Goal: Task Accomplishment & Management: Use online tool/utility

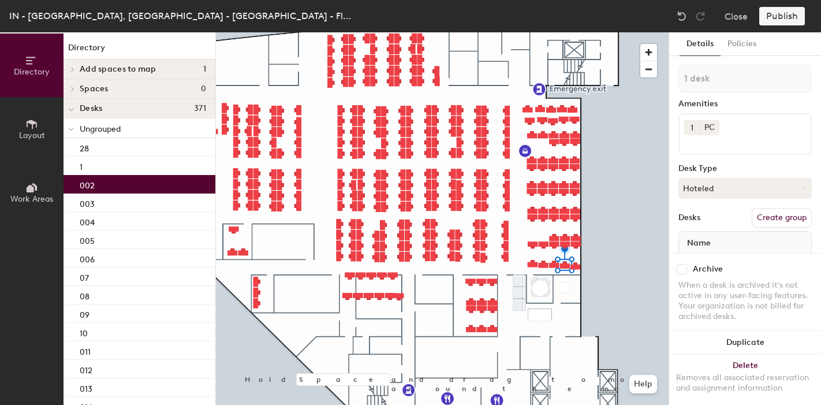
click at [697, 258] on input "002" at bounding box center [746, 266] width 128 height 16
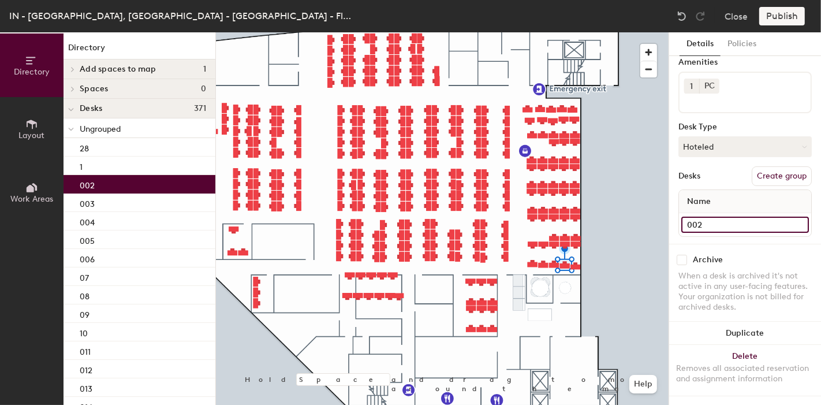
click at [694, 217] on input "002" at bounding box center [746, 225] width 128 height 16
type input "0"
type input "2"
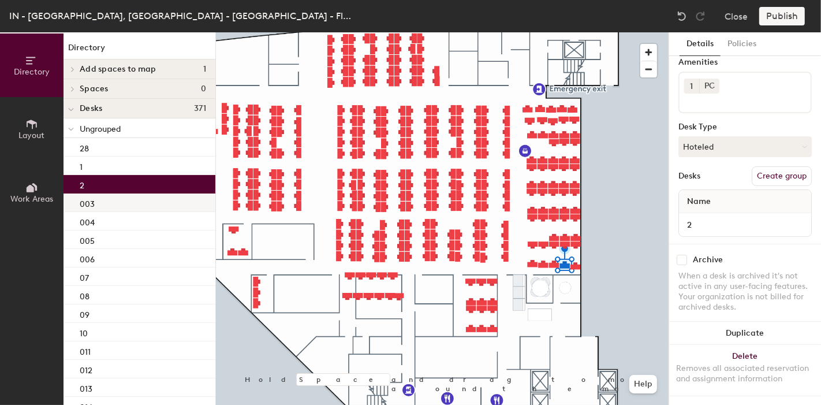
click at [104, 204] on div "003" at bounding box center [140, 203] width 152 height 18
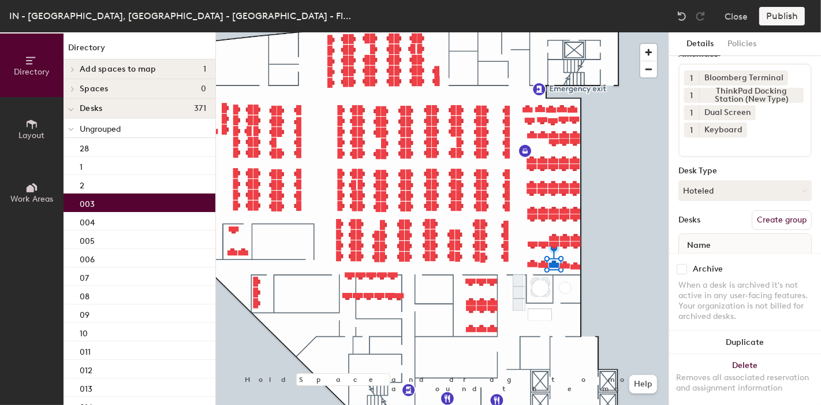
scroll to position [102, 0]
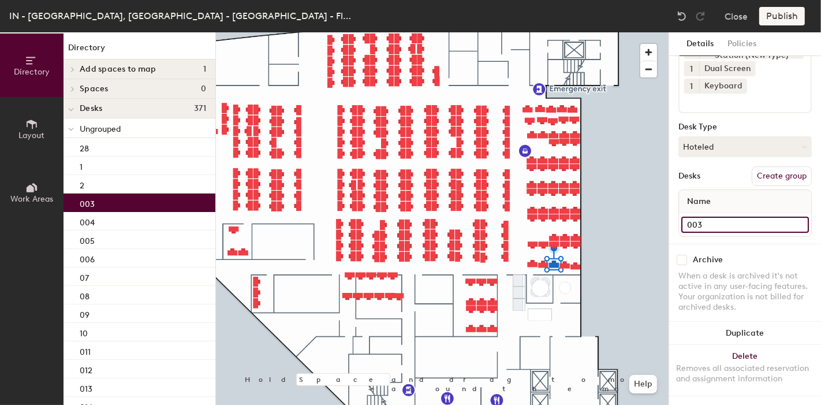
click at [694, 217] on input "003" at bounding box center [746, 225] width 128 height 16
click at [696, 217] on input "003" at bounding box center [746, 225] width 128 height 16
type input "03"
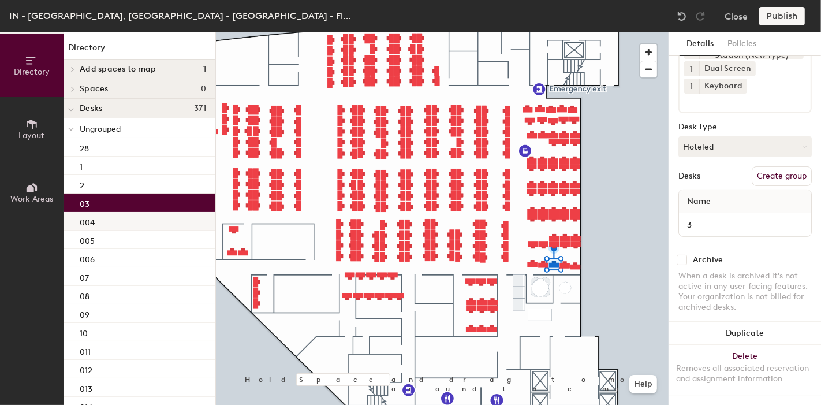
click at [120, 220] on div "004" at bounding box center [140, 221] width 152 height 18
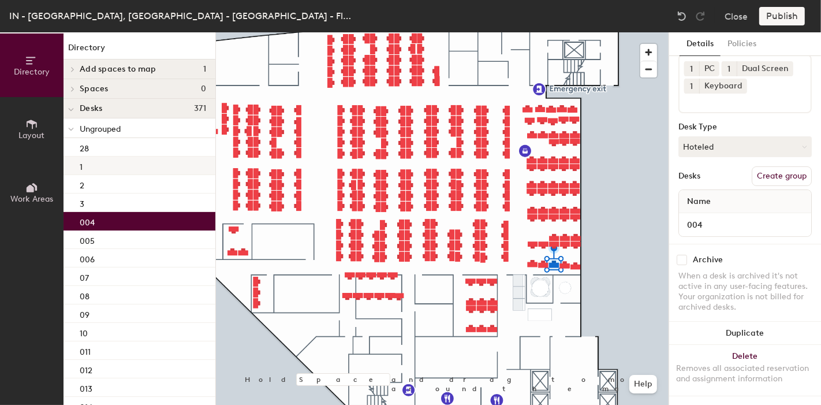
click at [109, 169] on div "1" at bounding box center [140, 166] width 152 height 18
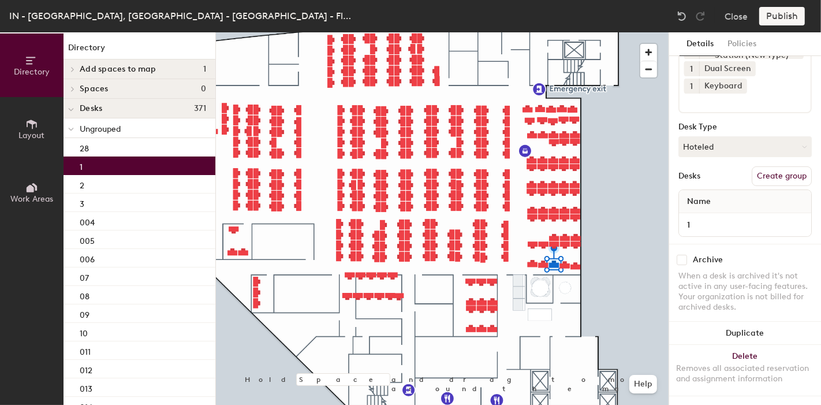
scroll to position [84, 0]
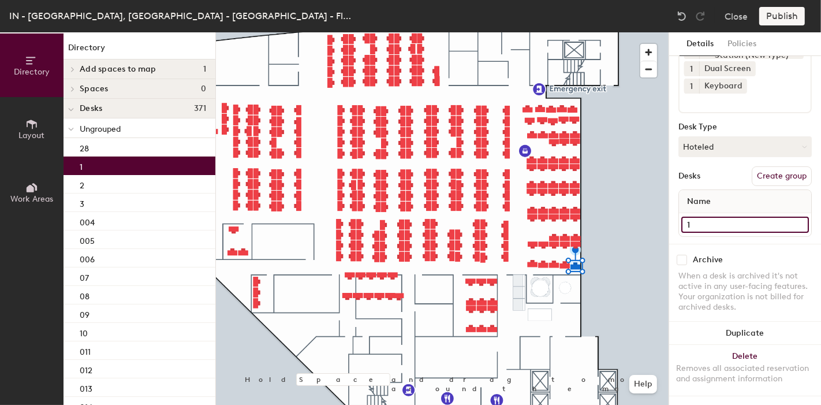
click at [706, 217] on input "1" at bounding box center [746, 225] width 128 height 16
type input "REFA"
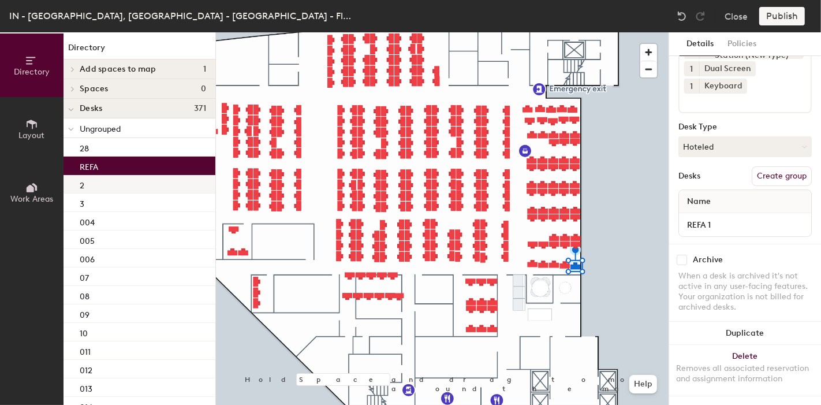
click at [91, 186] on div "2" at bounding box center [140, 184] width 152 height 18
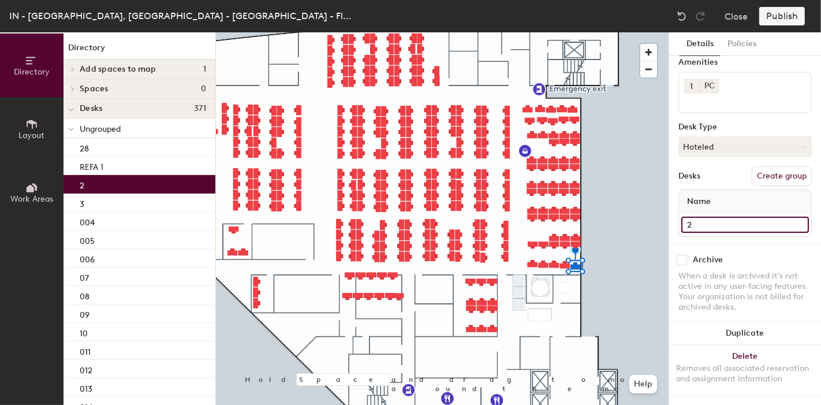
click at [707, 218] on input "2" at bounding box center [746, 225] width 128 height 16
type input "REFA 2"
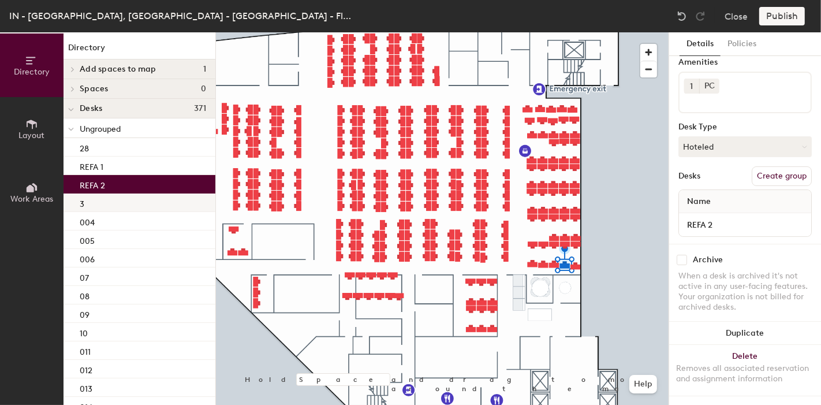
click at [102, 198] on div "3" at bounding box center [140, 203] width 152 height 18
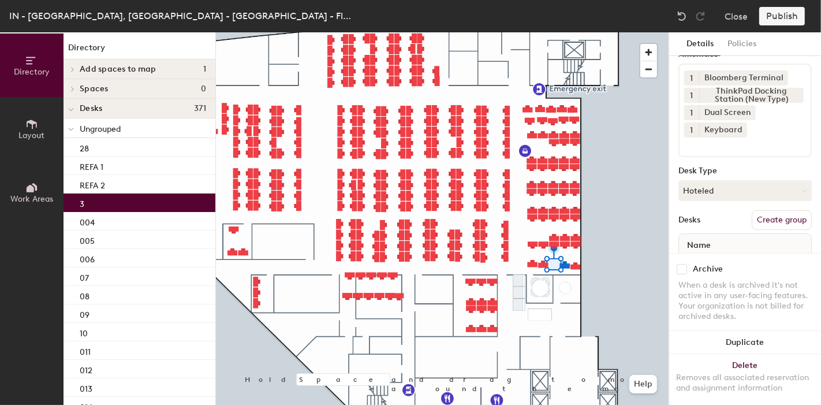
click at [698, 261] on input "3" at bounding box center [746, 269] width 128 height 16
click at [686, 261] on input "3" at bounding box center [746, 269] width 128 height 16
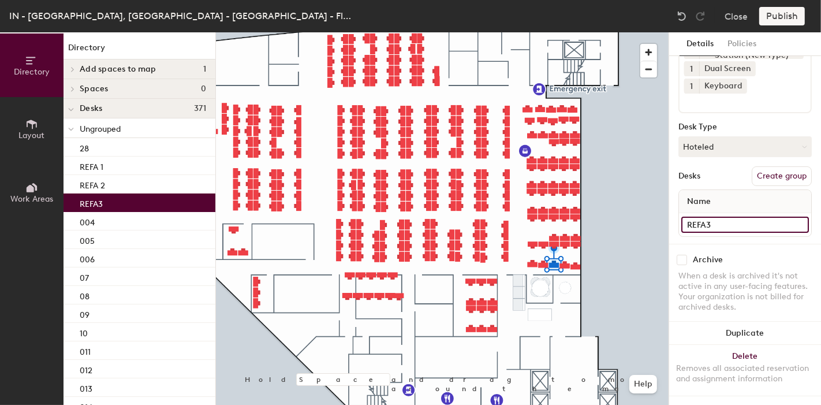
type input "REFA 3"
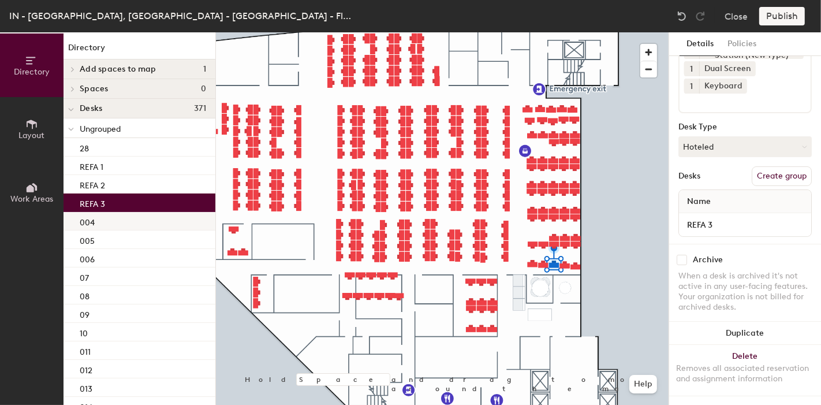
click at [103, 225] on div "004" at bounding box center [140, 221] width 152 height 18
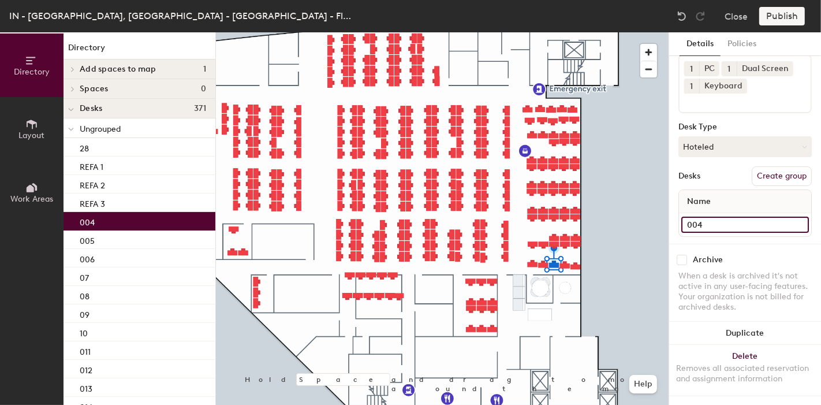
click at [691, 217] on input "004" at bounding box center [746, 225] width 128 height 16
click at [696, 217] on input "004" at bounding box center [746, 225] width 128 height 16
type input "REFA 4"
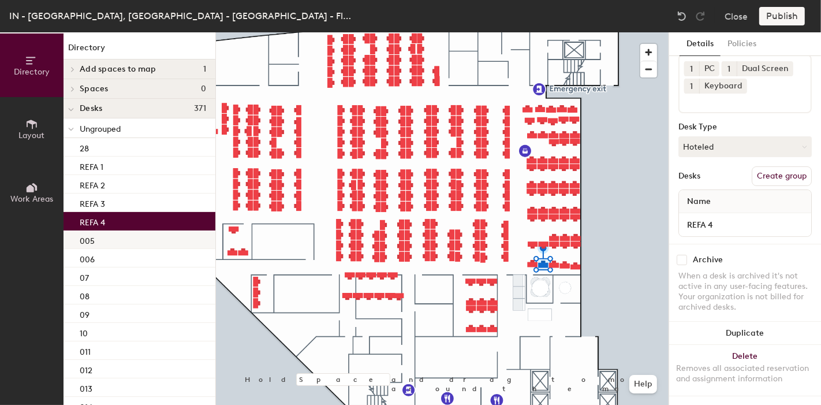
click at [136, 240] on div "005" at bounding box center [140, 239] width 152 height 18
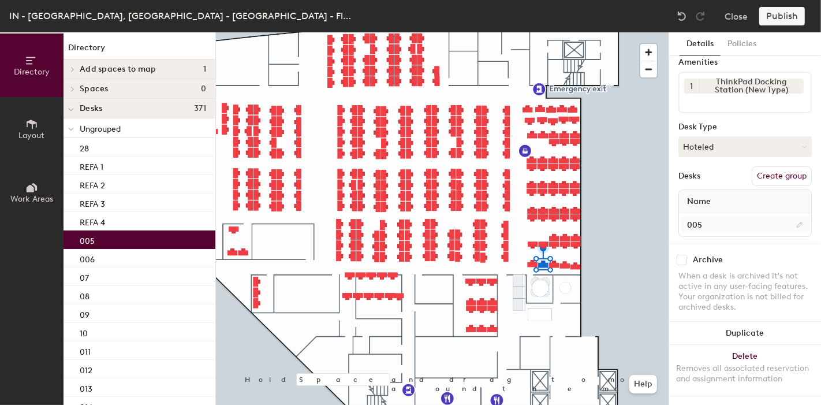
scroll to position [50, 0]
click at [706, 217] on input "005" at bounding box center [746, 225] width 128 height 16
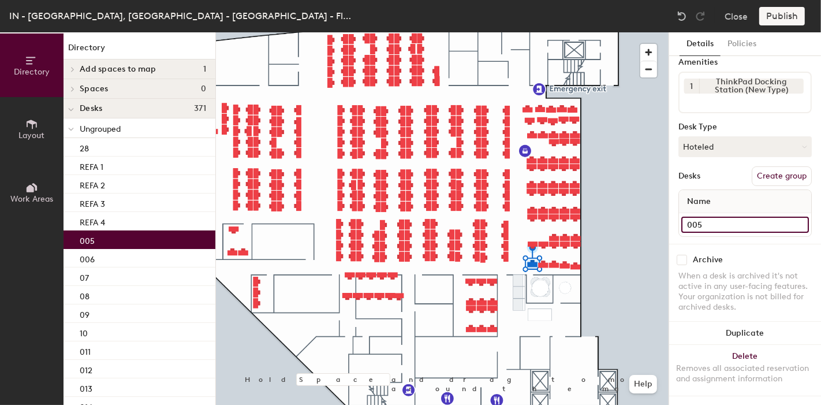
click at [693, 217] on input "005" at bounding box center [746, 225] width 128 height 16
click at [696, 217] on input "005" at bounding box center [746, 225] width 128 height 16
type input "REFA 5"
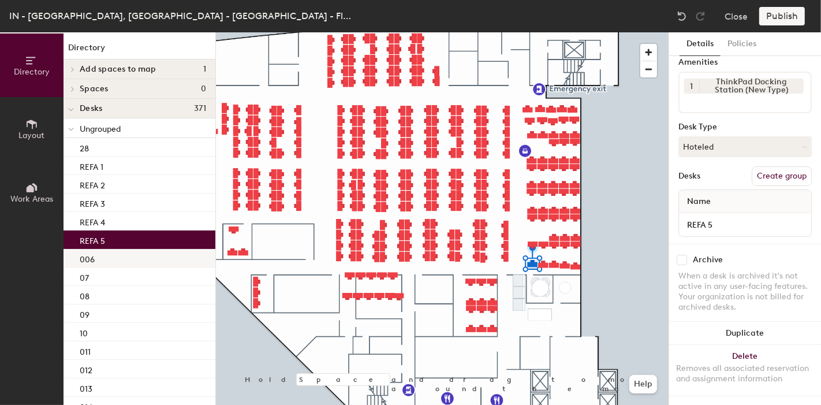
click at [81, 257] on p "006" at bounding box center [87, 257] width 15 height 13
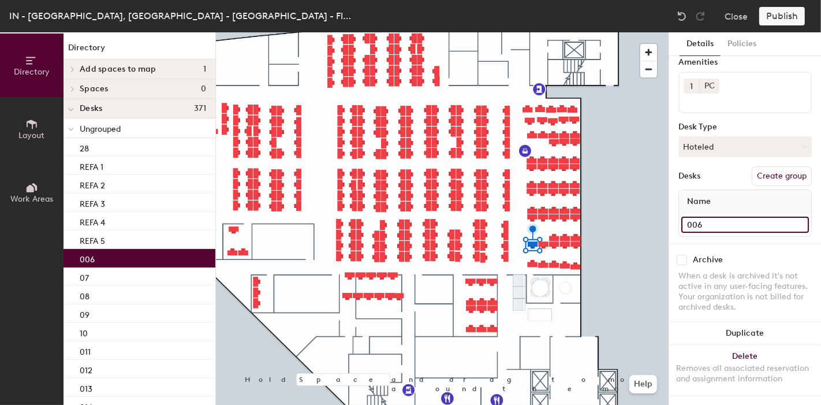
click at [718, 217] on input "006" at bounding box center [746, 225] width 128 height 16
click at [696, 217] on input "006" at bounding box center [746, 225] width 128 height 16
type input "REFA 6"
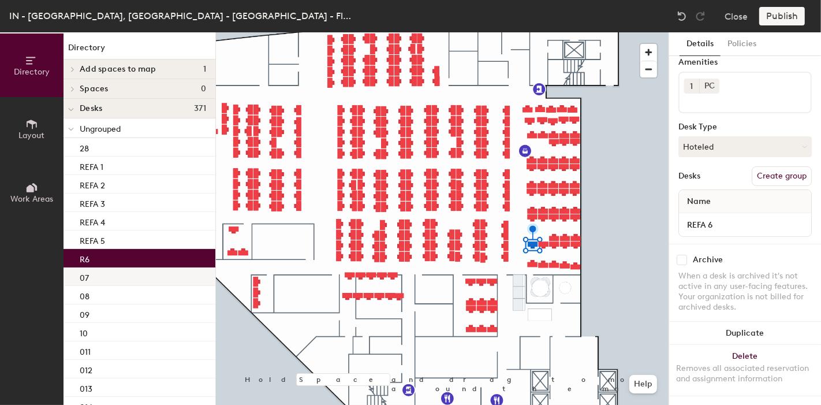
click at [116, 281] on div "07" at bounding box center [140, 276] width 152 height 18
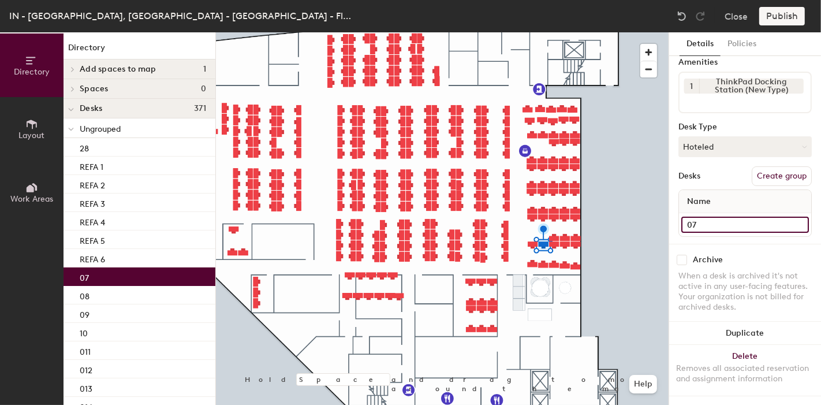
click at [710, 217] on input "07" at bounding box center [746, 225] width 128 height 16
click at [691, 218] on input "07" at bounding box center [746, 225] width 128 height 16
type input "REFA 7"
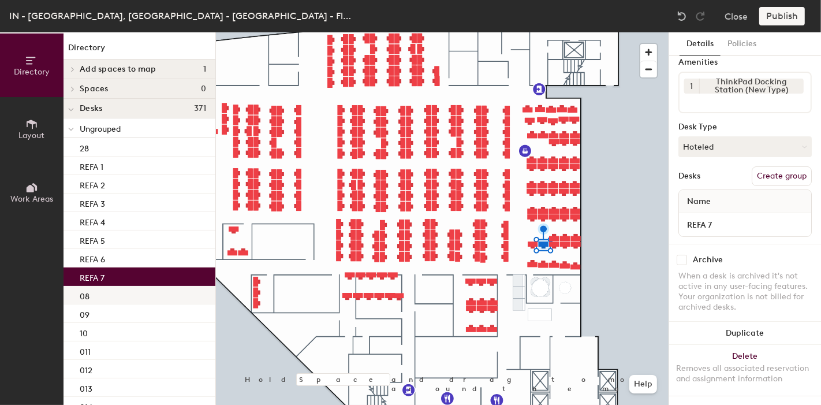
click at [102, 293] on div "08" at bounding box center [140, 295] width 152 height 18
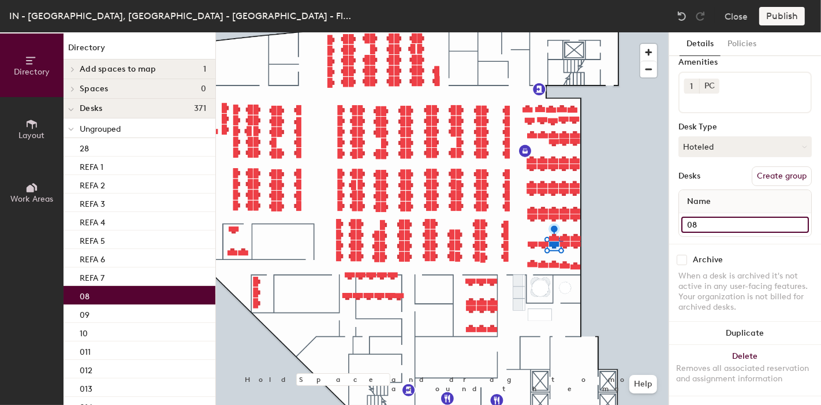
click at [711, 217] on input "08" at bounding box center [746, 225] width 128 height 16
click at [690, 217] on input "08" at bounding box center [746, 225] width 128 height 16
type input "REFA 8"
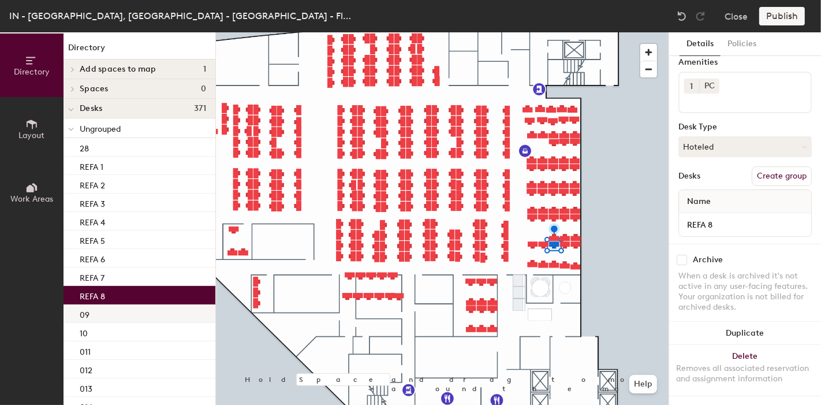
click at [96, 314] on div "09" at bounding box center [140, 313] width 152 height 18
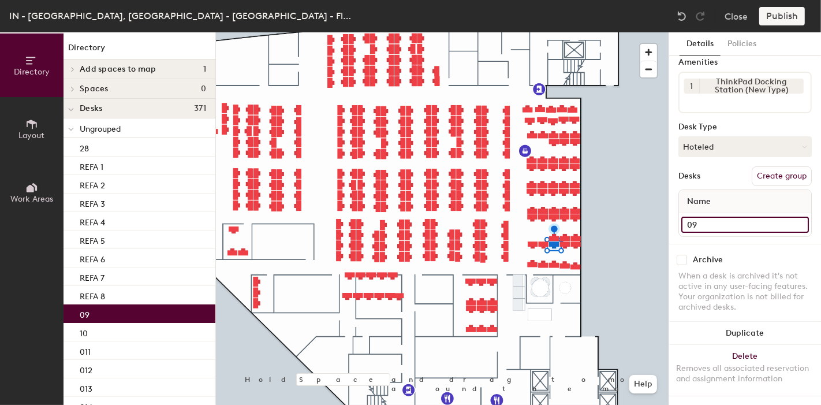
click at [706, 217] on input "09" at bounding box center [746, 225] width 128 height 16
click at [694, 217] on input "09" at bounding box center [746, 225] width 128 height 16
type input "REFA 9"
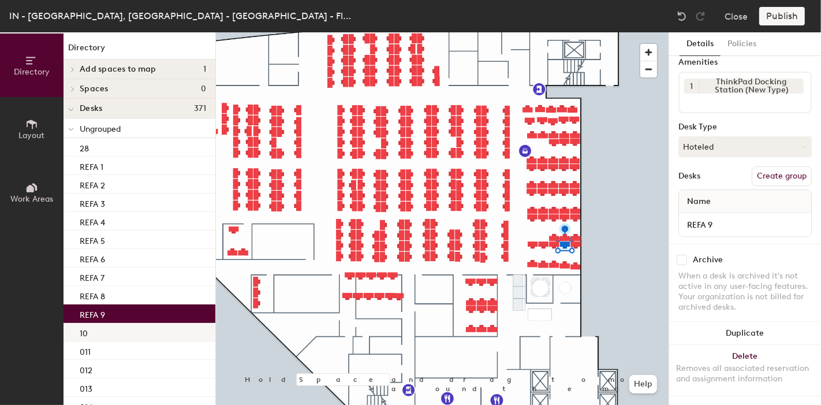
click at [100, 331] on div "10" at bounding box center [140, 332] width 152 height 18
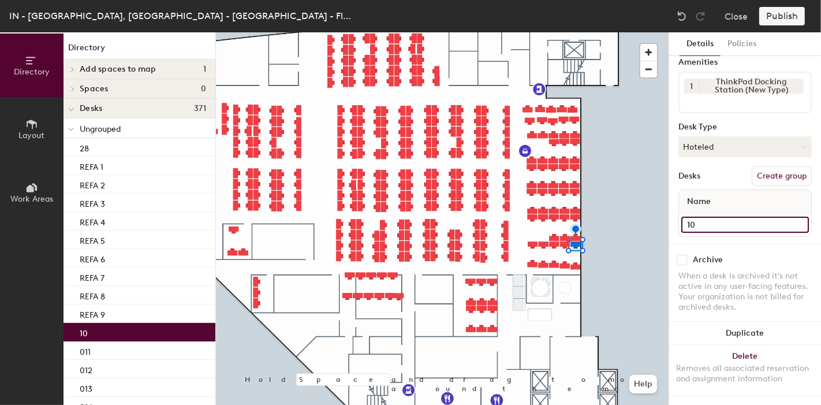
click at [691, 217] on input "10" at bounding box center [746, 225] width 128 height 16
type input "REFA 10"
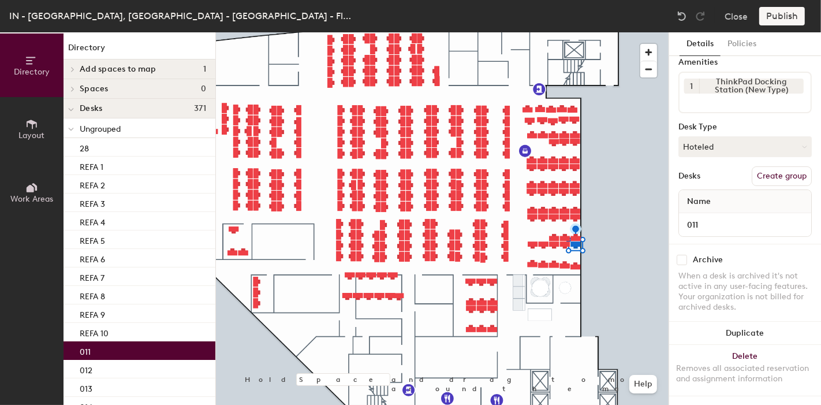
click at [88, 354] on p "011" at bounding box center [85, 350] width 11 height 13
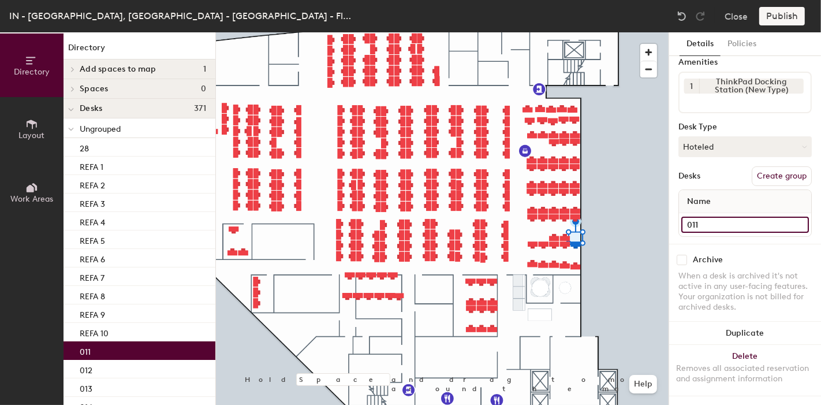
click at [708, 217] on input "011" at bounding box center [746, 225] width 128 height 16
type input "REFA 11"
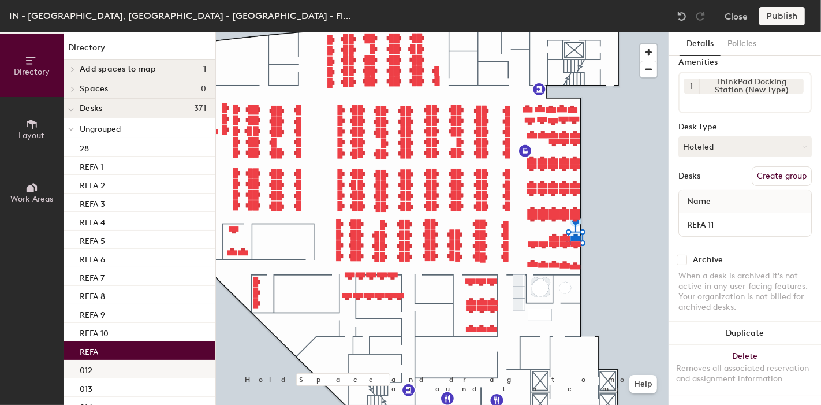
click at [113, 366] on div "012" at bounding box center [140, 369] width 152 height 18
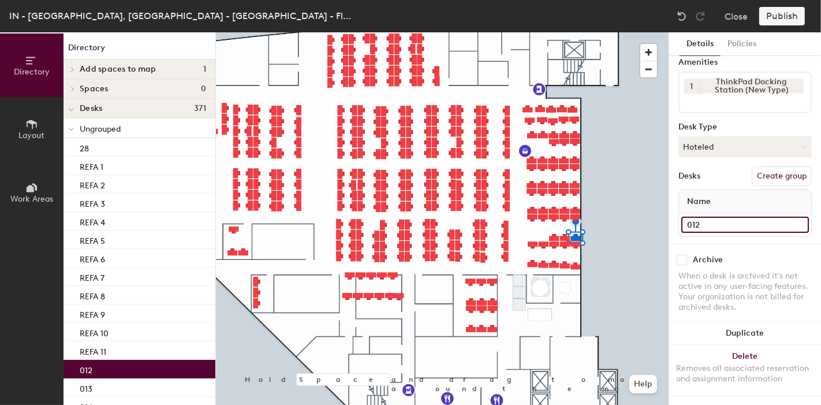
click at [712, 221] on input "012" at bounding box center [746, 225] width 128 height 16
click at [694, 217] on input "012" at bounding box center [746, 225] width 128 height 16
click at [666, 215] on div "Directory Layout Work Areas Directory Add spaces to map 1 Space Spaces 0 Desks …" at bounding box center [410, 218] width 821 height 373
type input "REFA 12"
click at [624, 213] on div "Directory Layout Work Areas Directory Add spaces to map 1 Space Spaces 0 Desks …" at bounding box center [410, 218] width 821 height 373
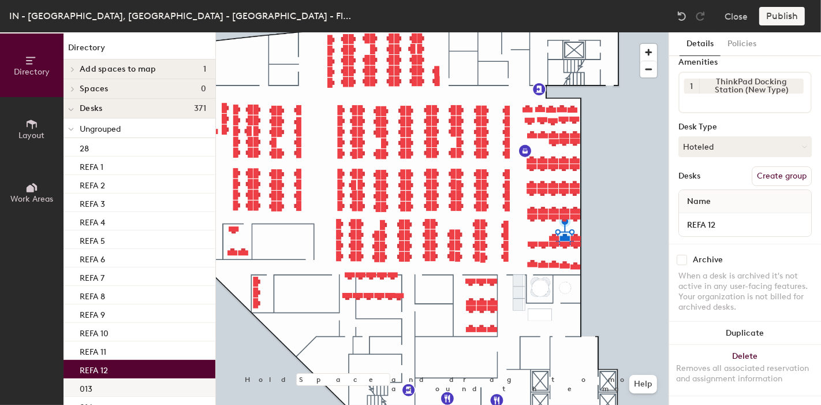
click at [107, 389] on div "013" at bounding box center [140, 387] width 152 height 18
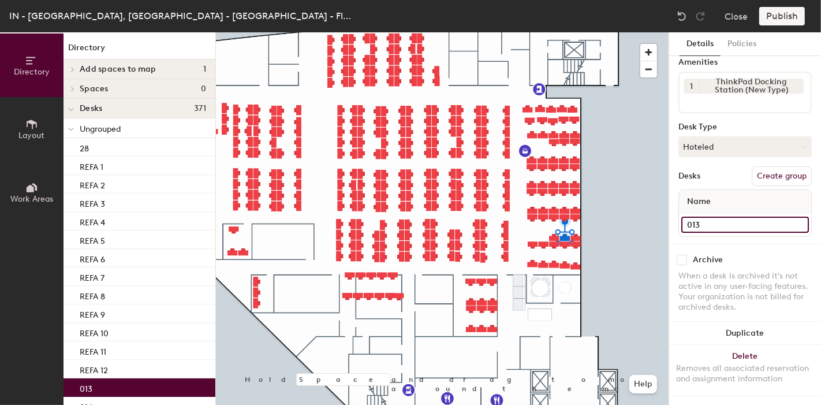
click at [704, 217] on input "013" at bounding box center [746, 225] width 128 height 16
click at [689, 217] on input "013" at bounding box center [746, 225] width 128 height 16
drag, startPoint x: 691, startPoint y: 214, endPoint x: 683, endPoint y: 215, distance: 7.6
click at [683, 217] on input "013" at bounding box center [746, 225] width 128 height 16
paste input "REFA"
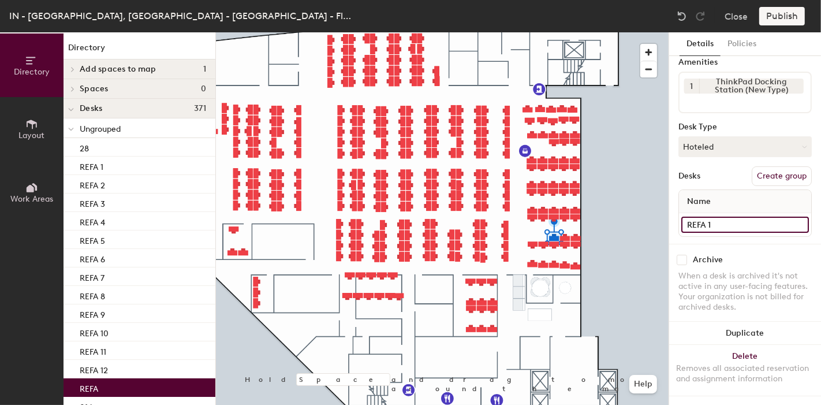
type input "REFA 13"
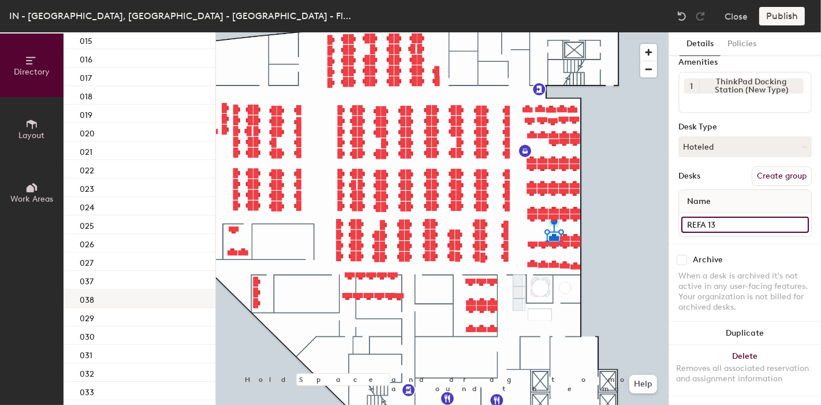
scroll to position [256, 0]
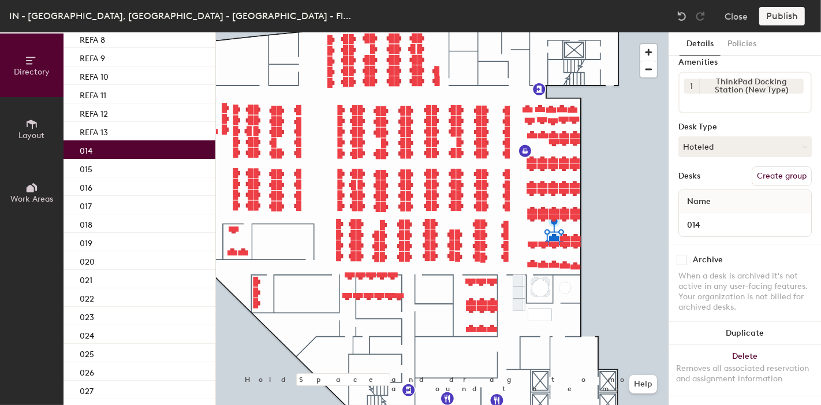
click at [98, 155] on div "014" at bounding box center [140, 149] width 152 height 18
click at [706, 217] on input "014" at bounding box center [746, 225] width 128 height 16
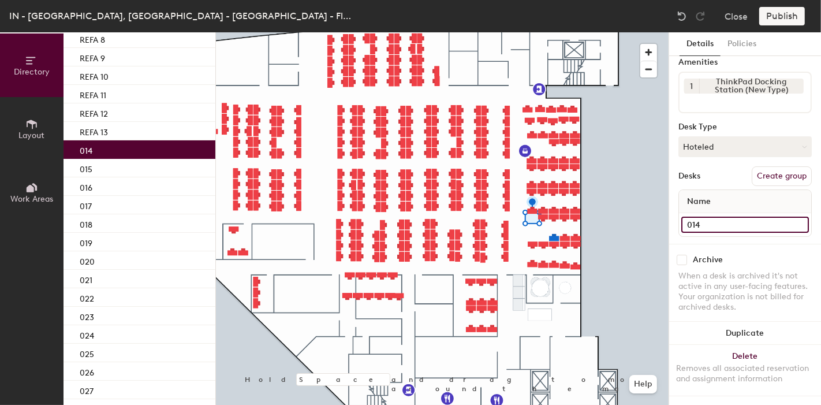
paste input "REFA"
type input "REFA"
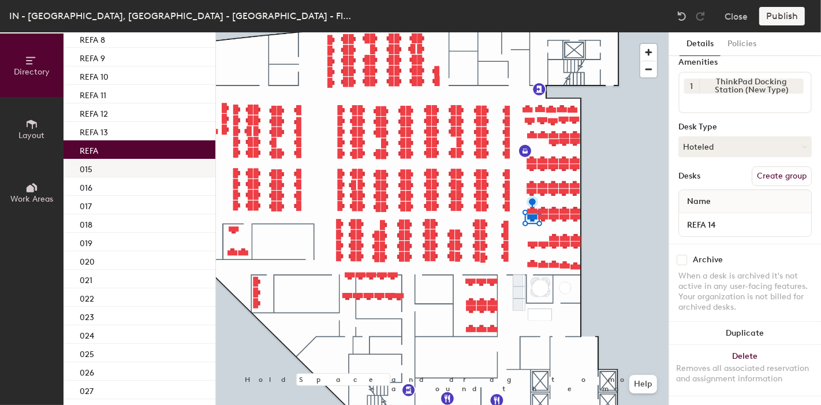
click at [94, 171] on div "015" at bounding box center [140, 168] width 152 height 18
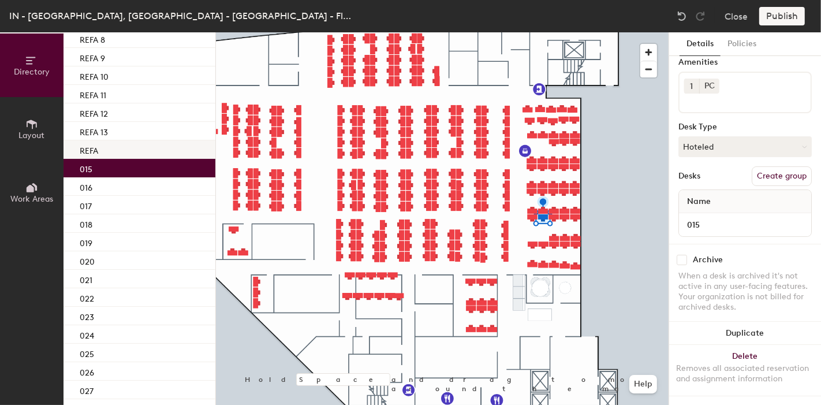
click at [116, 151] on div "REFA" at bounding box center [140, 149] width 152 height 18
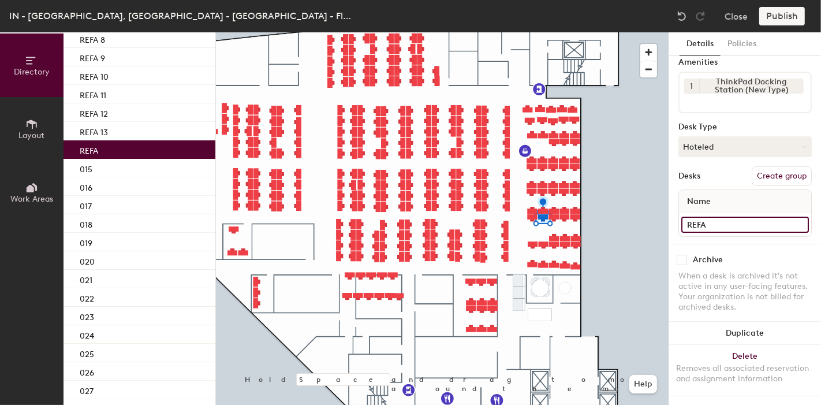
click at [712, 217] on input "REFA" at bounding box center [746, 225] width 128 height 16
click at [729, 217] on input "REFA" at bounding box center [746, 225] width 128 height 16
type input "REFA 14"
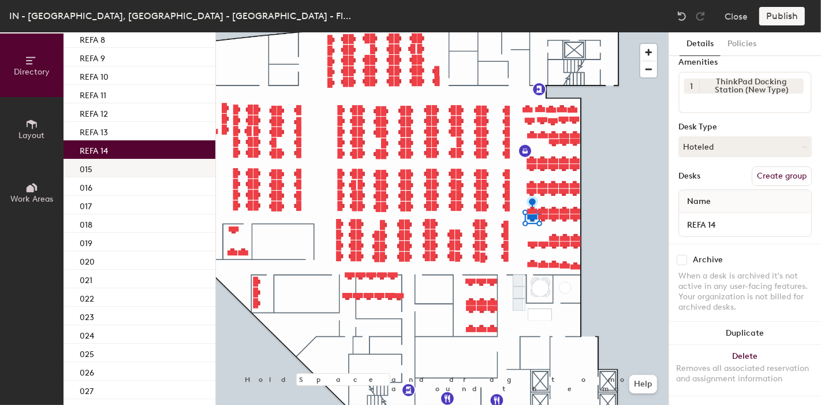
click at [104, 172] on div "015" at bounding box center [140, 168] width 152 height 18
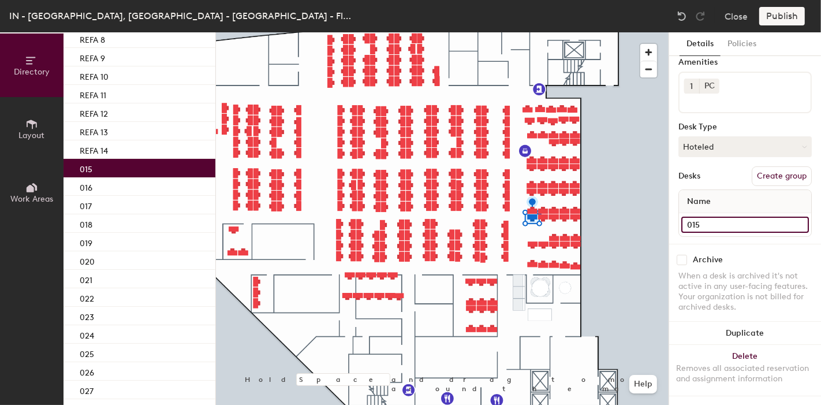
click at [701, 217] on input "015" at bounding box center [746, 225] width 128 height 16
paste input "REFA"
type input "REFA 15"
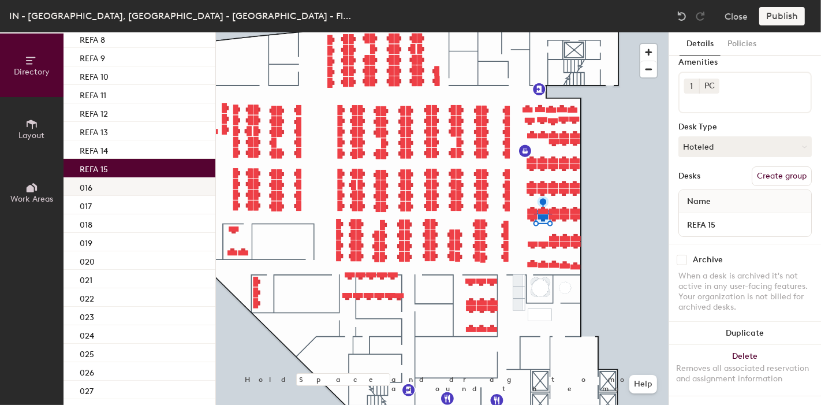
click at [111, 188] on div "016" at bounding box center [140, 186] width 152 height 18
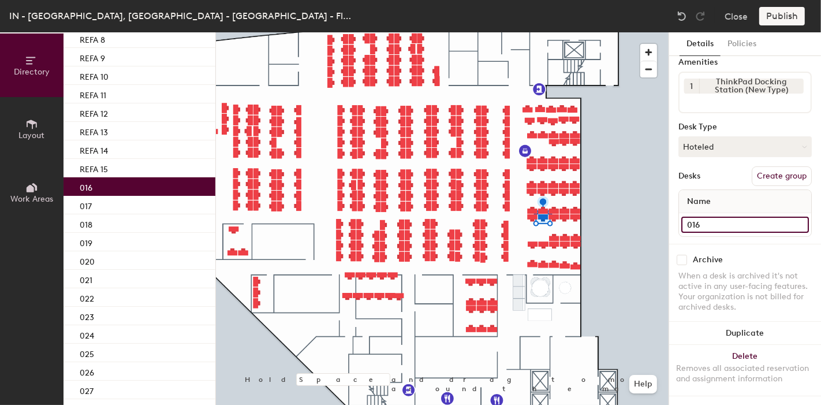
click at [734, 217] on input "016" at bounding box center [746, 225] width 128 height 16
click at [695, 217] on input "016" at bounding box center [746, 225] width 128 height 16
drag, startPoint x: 693, startPoint y: 215, endPoint x: 680, endPoint y: 214, distance: 13.3
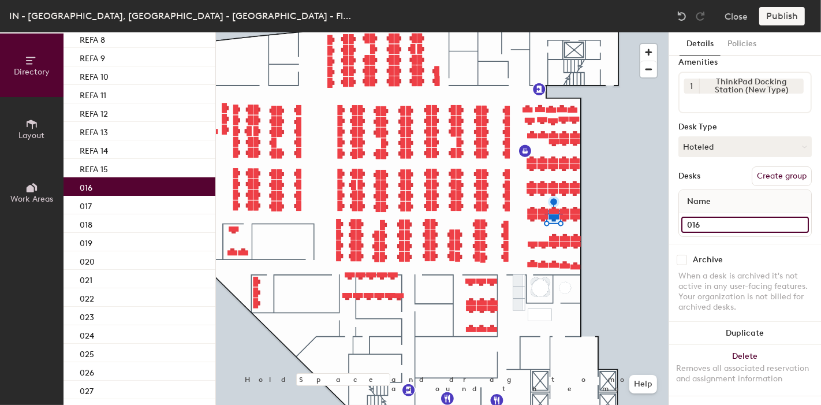
click at [680, 214] on div "016" at bounding box center [745, 224] width 132 height 23
paste input "REFA"
type input "REFA 16"
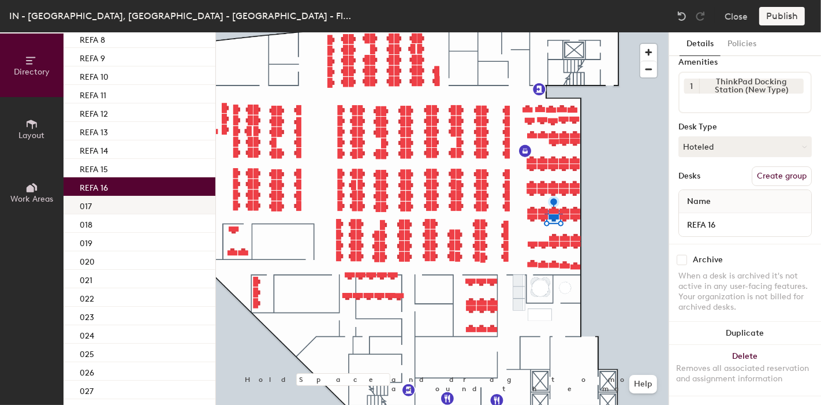
click at [86, 206] on p "017" at bounding box center [86, 204] width 12 height 13
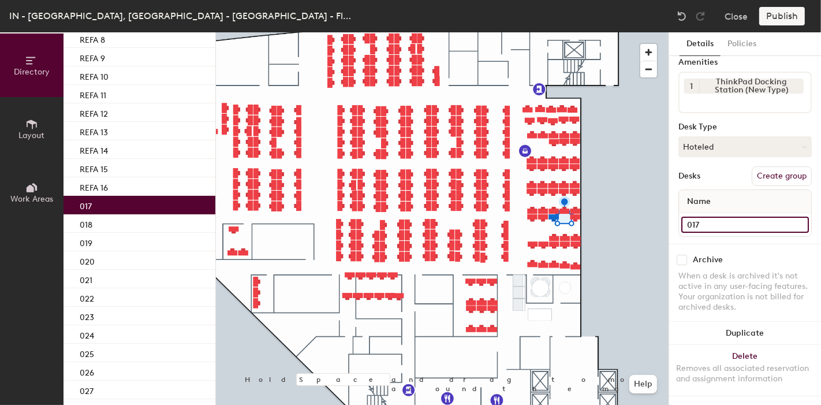
click at [724, 217] on input "017" at bounding box center [746, 225] width 128 height 16
click at [694, 217] on input "017" at bounding box center [746, 225] width 128 height 16
drag, startPoint x: 694, startPoint y: 214, endPoint x: 677, endPoint y: 214, distance: 17.3
click at [677, 214] on div "Details Policies 1 desk Amenities 1 ThinkPad Docking Station (New Type) Desk Ty…" at bounding box center [745, 218] width 152 height 373
paste input "REFA"
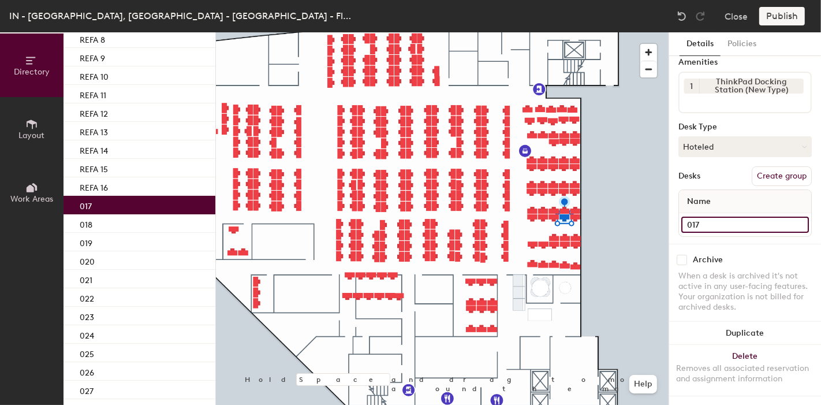
type input "REFA17"
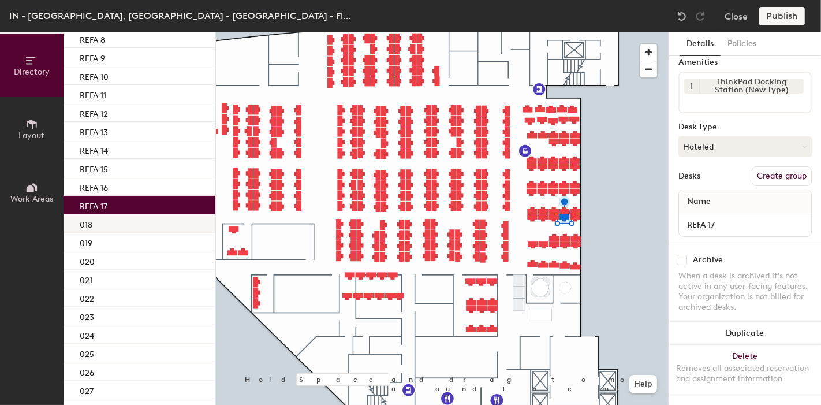
click at [123, 221] on div "018" at bounding box center [140, 223] width 152 height 18
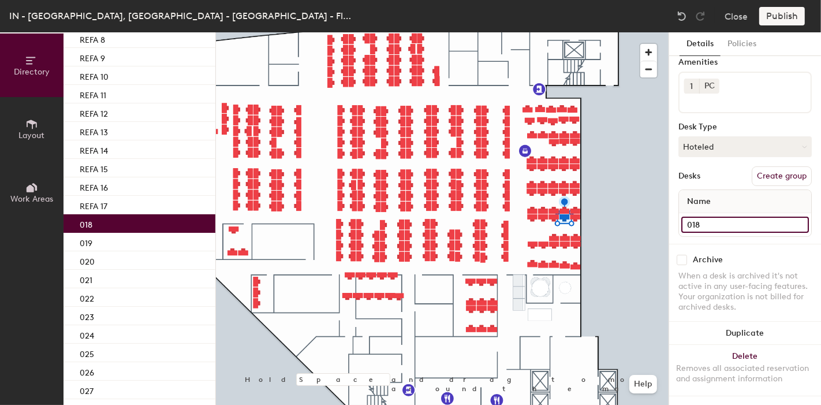
click at [715, 220] on input "018" at bounding box center [746, 225] width 128 height 16
click at [693, 217] on input "018" at bounding box center [746, 225] width 128 height 16
click at [691, 217] on input "018" at bounding box center [746, 225] width 128 height 16
drag, startPoint x: 691, startPoint y: 214, endPoint x: 674, endPoint y: 214, distance: 17.9
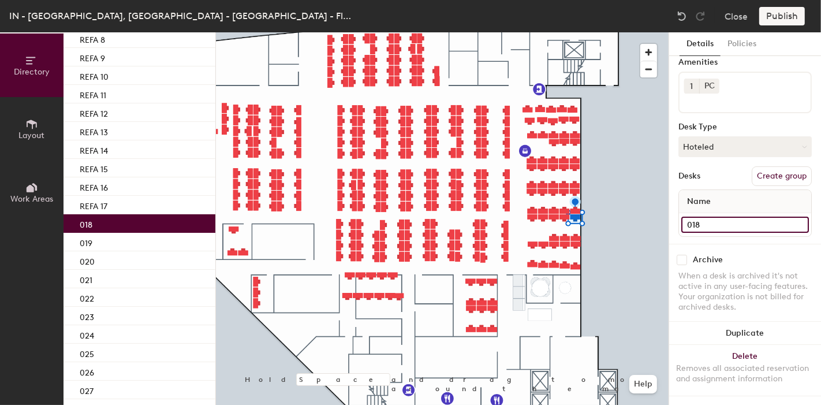
click at [674, 214] on div "Details Policies 1 desk Amenities 1 PC Desk Type Hoteled Desks Create group Nam…" at bounding box center [745, 218] width 152 height 373
paste input "REFA"
type input "REFA 18"
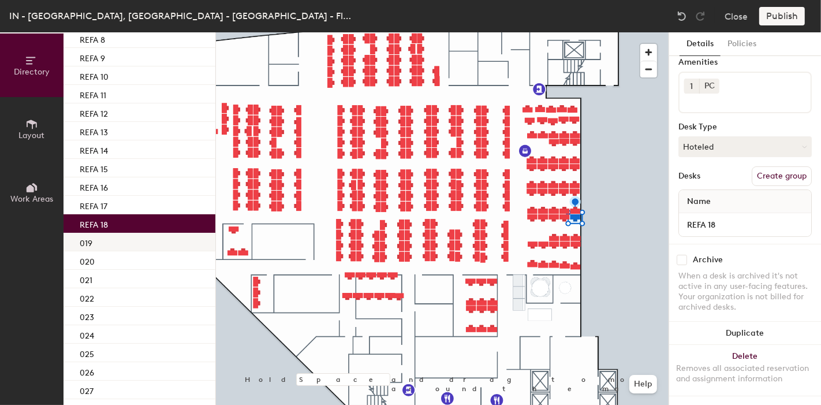
click at [87, 241] on p "019" at bounding box center [86, 241] width 13 height 13
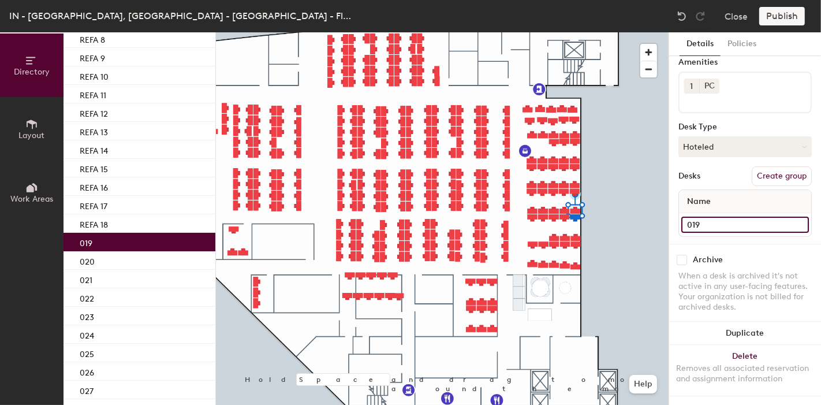
click at [709, 217] on input "019" at bounding box center [746, 225] width 128 height 16
click at [694, 217] on input "019" at bounding box center [746, 225] width 128 height 16
click at [698, 217] on input "019" at bounding box center [746, 225] width 128 height 16
drag, startPoint x: 698, startPoint y: 214, endPoint x: 686, endPoint y: 214, distance: 12.1
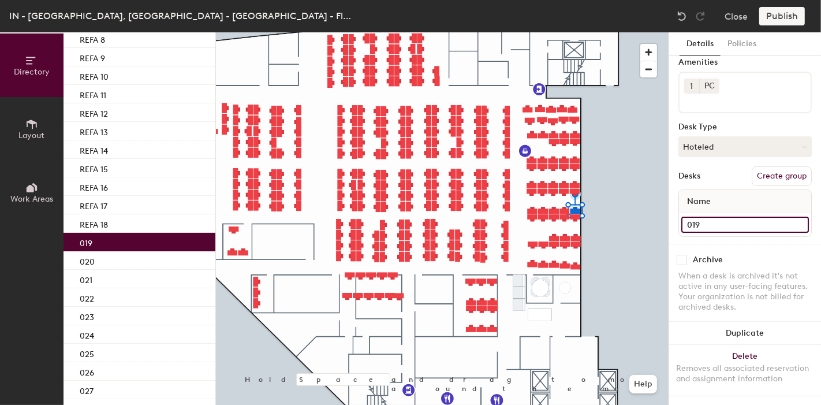
click at [686, 217] on input "019" at bounding box center [746, 225] width 128 height 16
paste input "REFA"
click at [739, 217] on input "REFA" at bounding box center [746, 225] width 128 height 16
click at [735, 217] on input "REFA" at bounding box center [746, 225] width 128 height 16
type input "REFA 19"
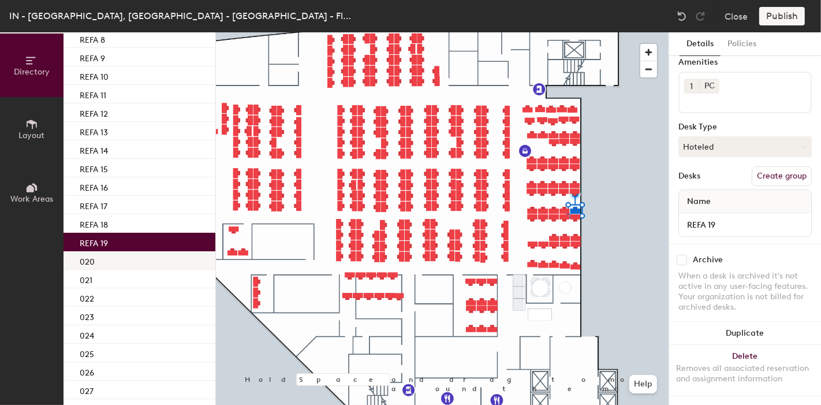
click at [132, 266] on div "020" at bounding box center [140, 260] width 152 height 18
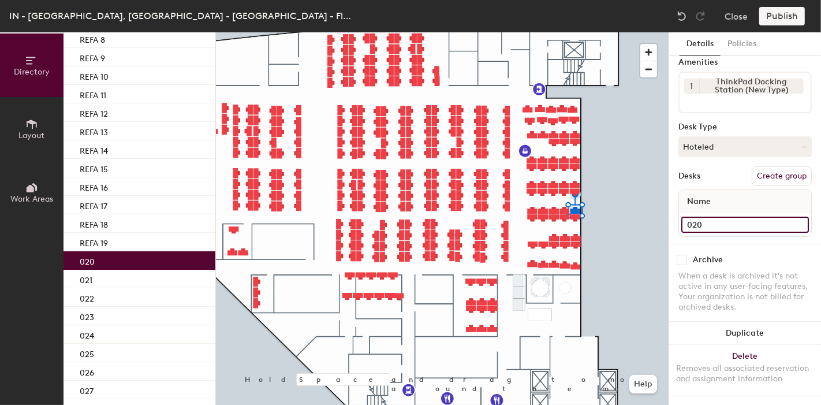
click at [716, 217] on input "020" at bounding box center [746, 225] width 128 height 16
click at [690, 217] on input "020" at bounding box center [746, 225] width 128 height 16
drag, startPoint x: 690, startPoint y: 212, endPoint x: 682, endPoint y: 214, distance: 8.3
click at [682, 217] on input "020" at bounding box center [746, 225] width 128 height 16
paste input "REFA"
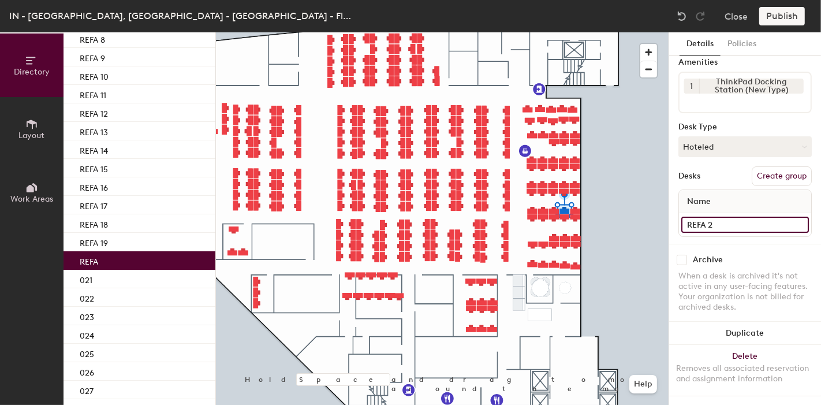
type input "REFA 20"
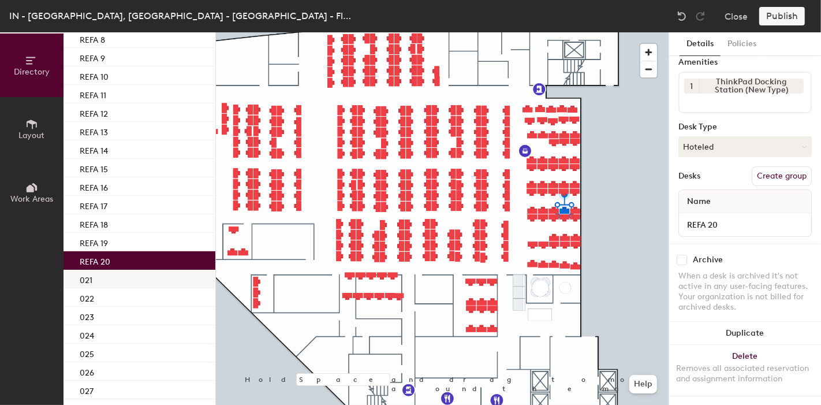
click at [91, 282] on p "021" at bounding box center [86, 278] width 13 height 13
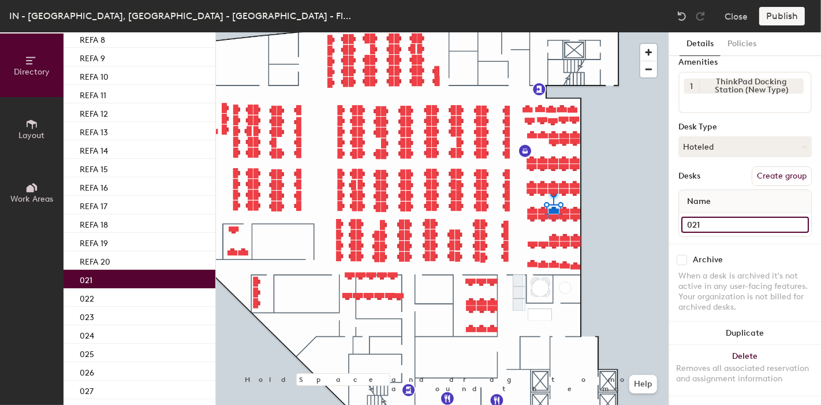
click at [694, 217] on input "021" at bounding box center [746, 225] width 128 height 16
click at [690, 217] on input "021" at bounding box center [746, 225] width 128 height 16
drag, startPoint x: 692, startPoint y: 214, endPoint x: 679, endPoint y: 212, distance: 13.5
click at [679, 213] on div "021" at bounding box center [745, 224] width 132 height 23
paste input "REFA"
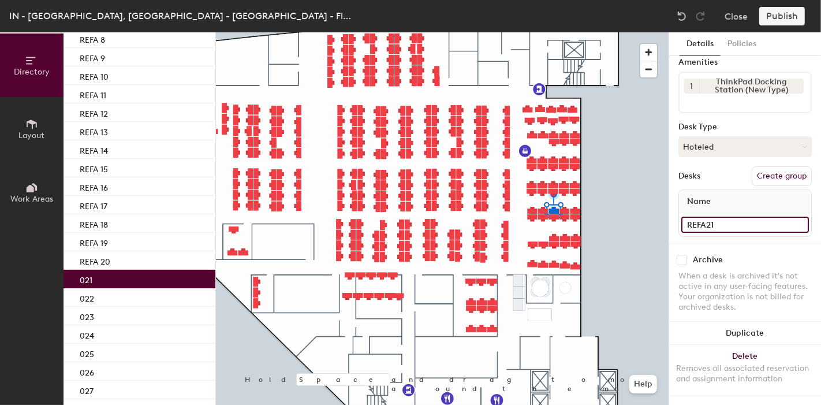
type input "REFA 21"
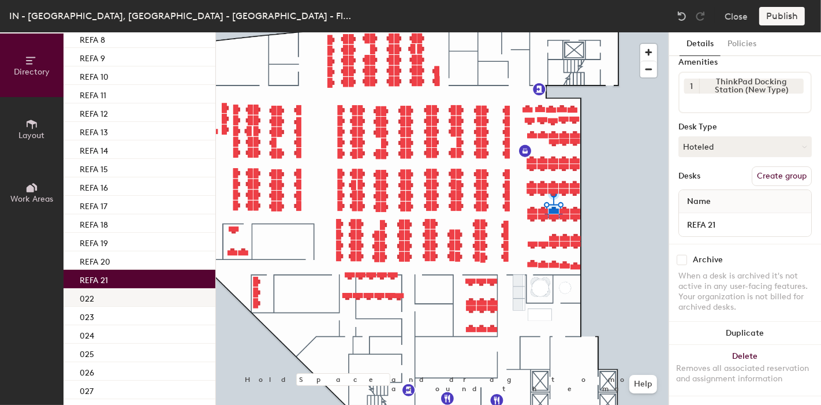
click at [111, 296] on div "022" at bounding box center [140, 297] width 152 height 18
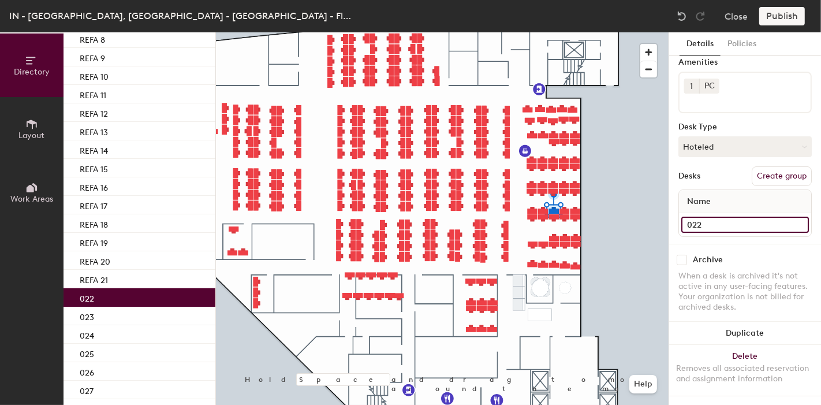
click at [721, 217] on input "022" at bounding box center [746, 225] width 128 height 16
click at [692, 217] on input "022" at bounding box center [746, 225] width 128 height 16
click at [698, 217] on input "022" at bounding box center [746, 225] width 128 height 16
click at [690, 217] on input "022" at bounding box center [746, 225] width 128 height 16
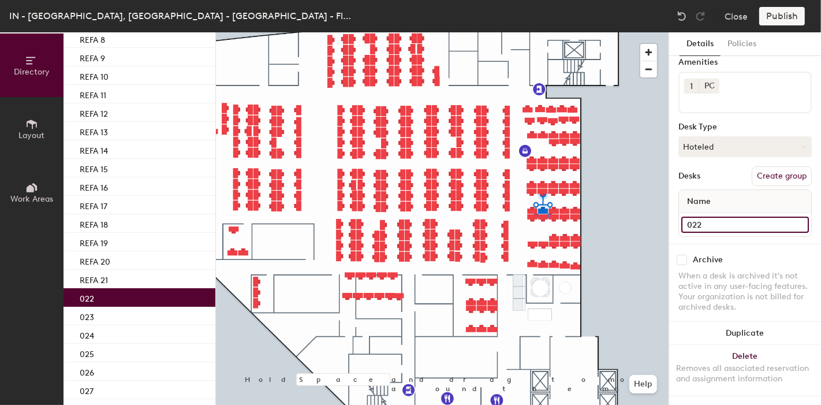
paste input "REFA"
click at [731, 217] on input "REFA" at bounding box center [746, 225] width 128 height 16
click at [734, 217] on input "22" at bounding box center [746, 225] width 128 height 16
paste input "REFA"
type input "REFA 22"
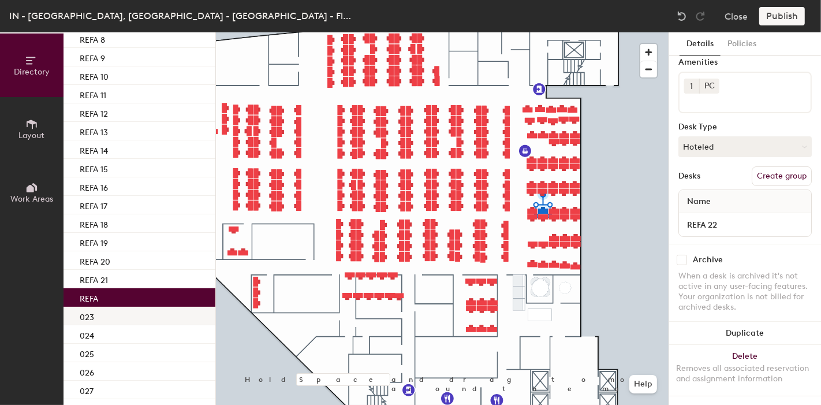
click at [110, 320] on div "023" at bounding box center [140, 316] width 152 height 18
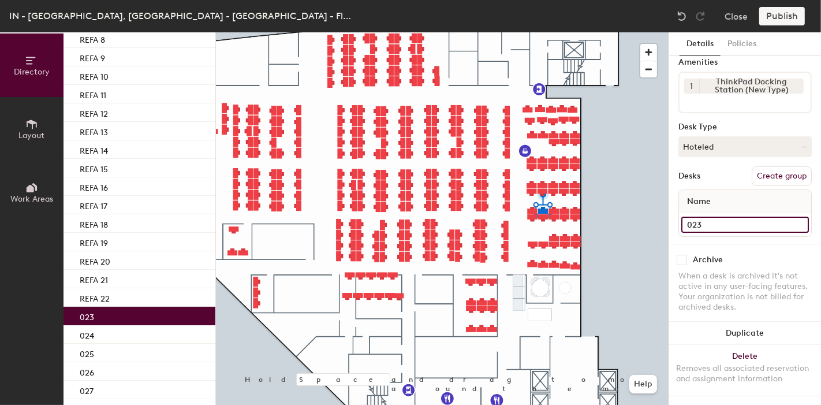
click at [713, 217] on input "023" at bounding box center [746, 225] width 128 height 16
paste input "REFA"
type input "REFA 23"
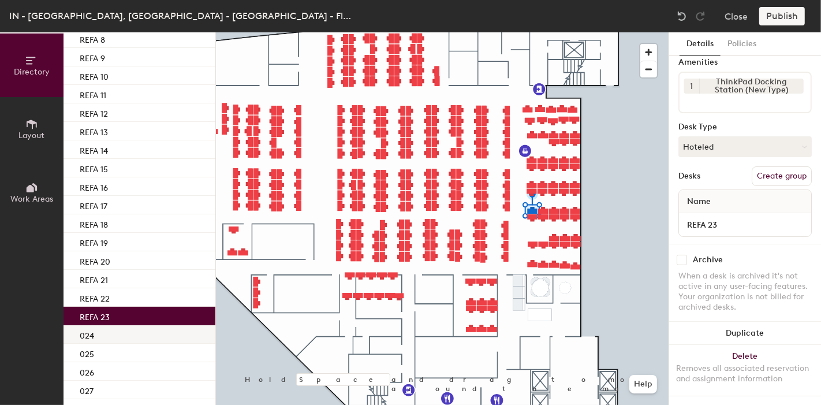
click at [98, 334] on div "024" at bounding box center [140, 334] width 152 height 18
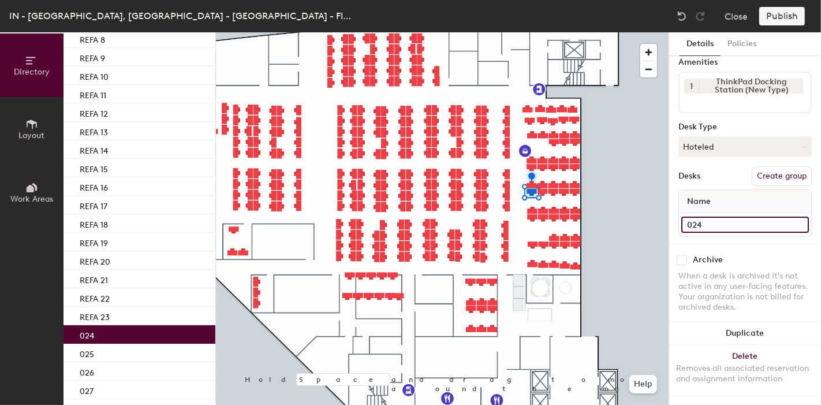
click at [725, 217] on input "024" at bounding box center [746, 225] width 128 height 16
click at [697, 217] on input "024" at bounding box center [746, 225] width 128 height 16
click at [693, 217] on input "024" at bounding box center [746, 225] width 128 height 16
paste input "REFA"
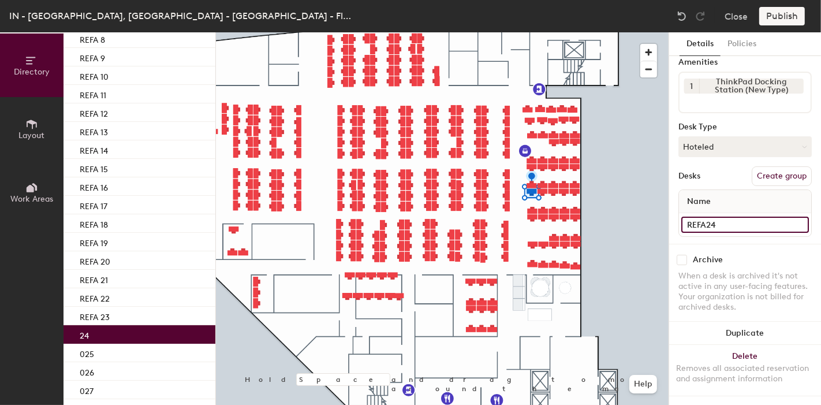
type input "REFA 24"
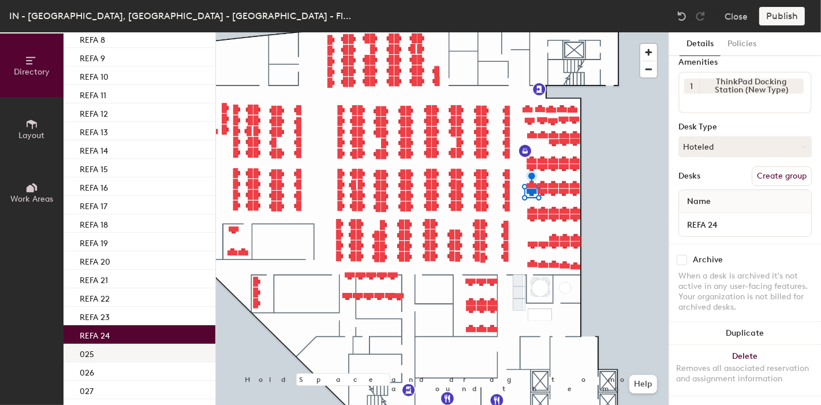
click at [105, 354] on div "025" at bounding box center [140, 353] width 152 height 18
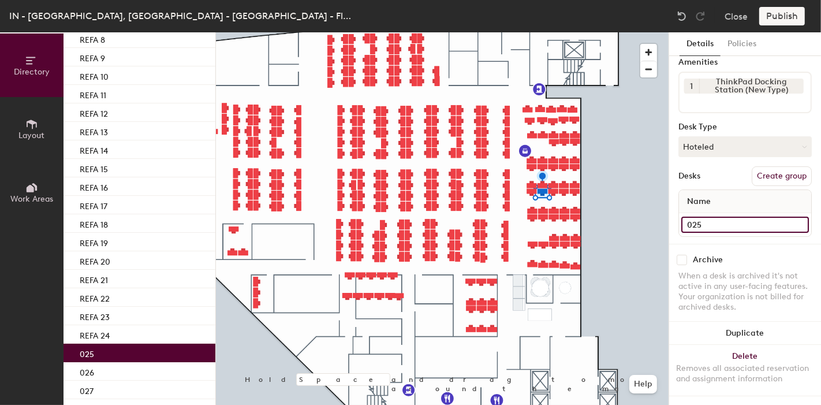
click at [714, 218] on input "025" at bounding box center [746, 225] width 128 height 16
click at [691, 217] on input "025" at bounding box center [746, 225] width 128 height 16
paste input "REFA"
type input "REFA 25"
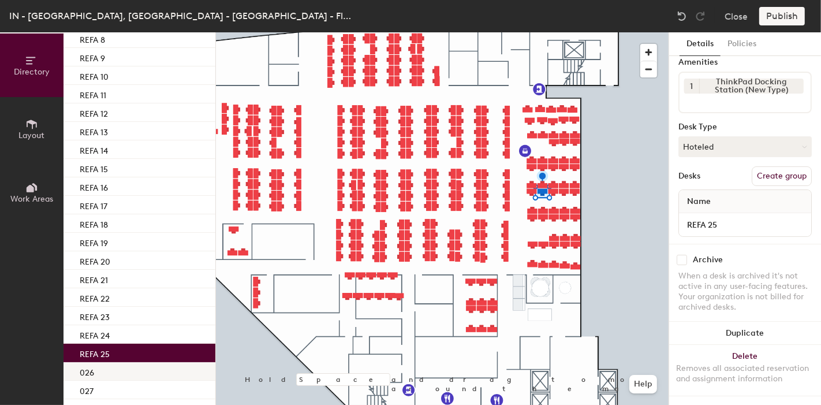
click at [106, 373] on div "026" at bounding box center [140, 371] width 152 height 18
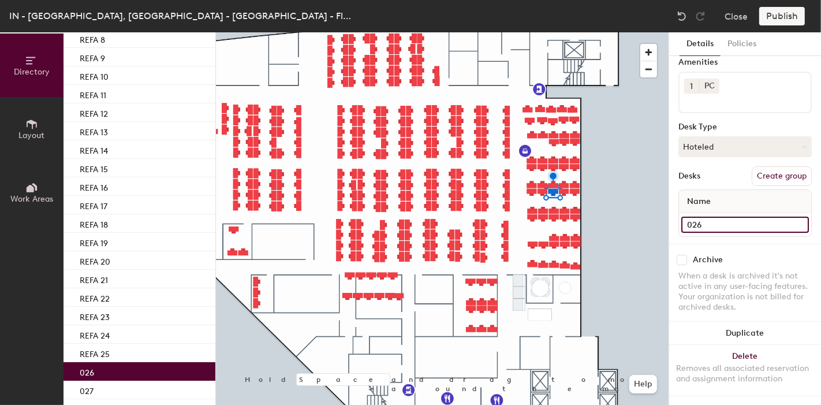
click at [717, 217] on input "026" at bounding box center [746, 225] width 128 height 16
click at [692, 218] on input "026" at bounding box center [746, 225] width 128 height 16
click at [751, 218] on input "026" at bounding box center [746, 225] width 128 height 16
click at [691, 217] on input "026" at bounding box center [746, 225] width 128 height 16
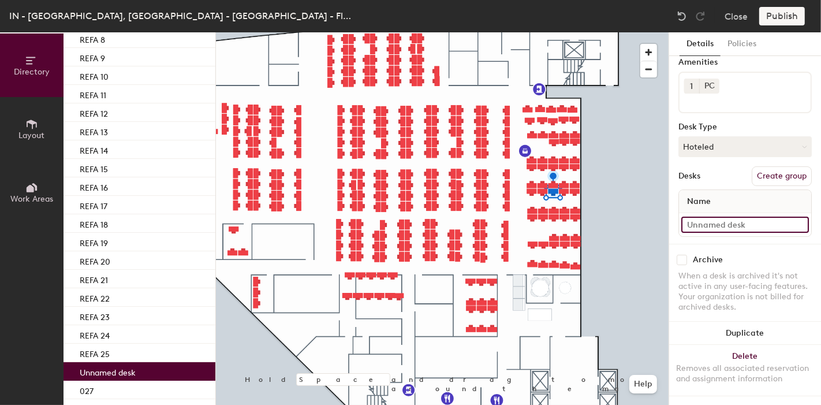
paste input "REFA"
type input "REFA 26"
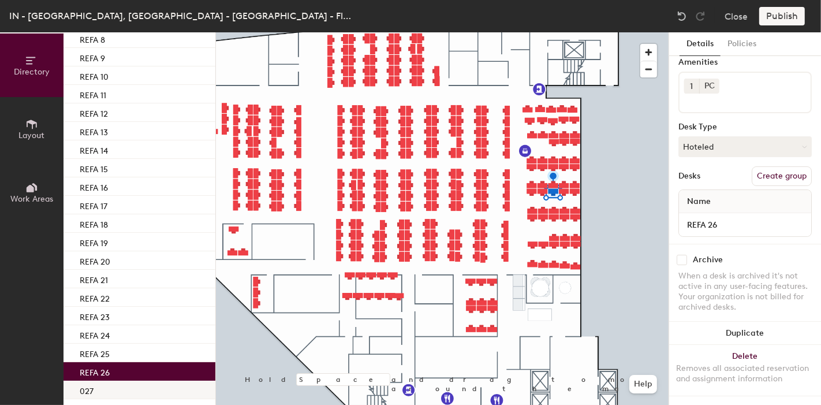
click at [110, 389] on div "027" at bounding box center [140, 390] width 152 height 18
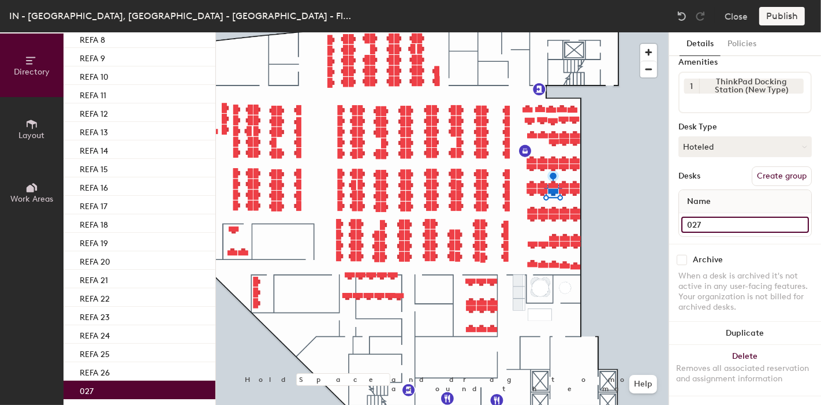
click at [700, 217] on input "027" at bounding box center [746, 225] width 128 height 16
click at [690, 217] on input "027" at bounding box center [746, 225] width 128 height 16
type input "REFA 27"
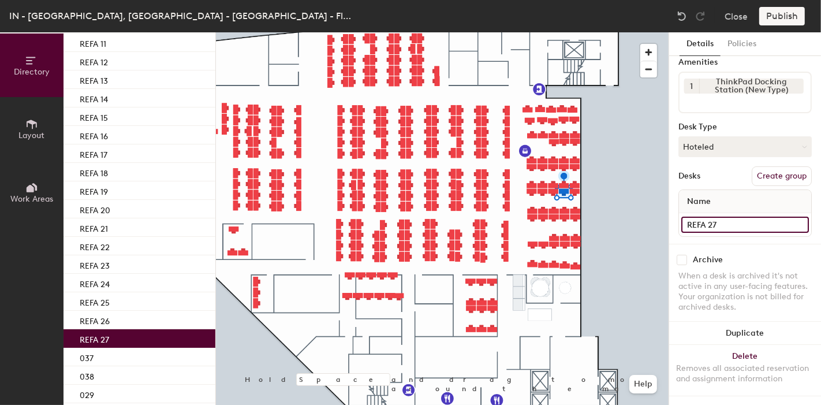
scroll to position [333, 0]
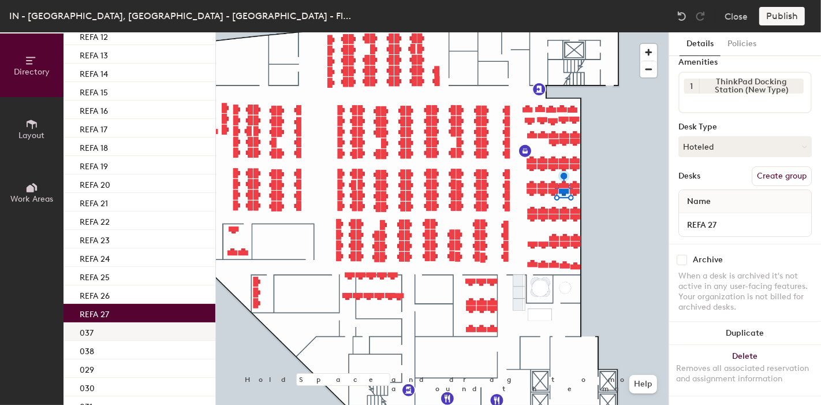
click at [102, 329] on div "037" at bounding box center [140, 331] width 152 height 18
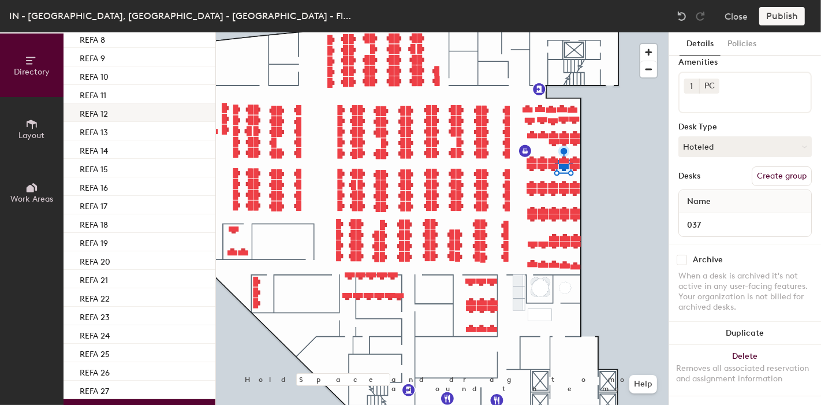
scroll to position [385, 0]
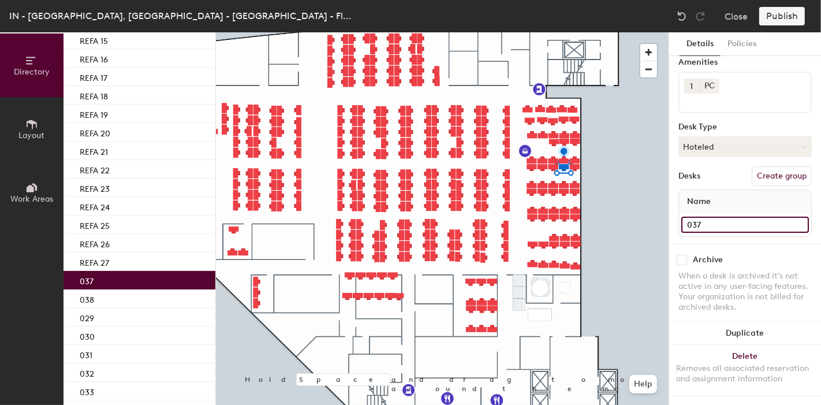
click at [693, 217] on input "037" at bounding box center [746, 225] width 128 height 16
paste input "REFA"
click at [731, 217] on input "037" at bounding box center [746, 225] width 128 height 16
click at [689, 217] on input "037" at bounding box center [746, 225] width 128 height 16
click at [691, 217] on input "037" at bounding box center [746, 225] width 128 height 16
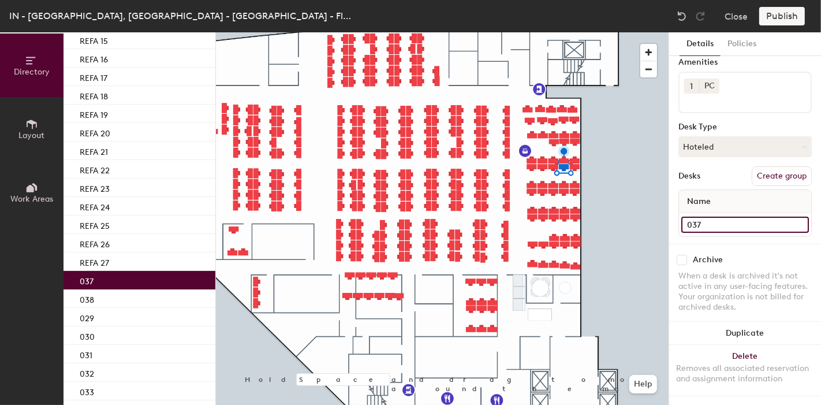
click at [691, 217] on input "037" at bounding box center [746, 225] width 128 height 16
drag, startPoint x: 691, startPoint y: 214, endPoint x: 682, endPoint y: 218, distance: 9.3
click at [682, 218] on input "037" at bounding box center [746, 225] width 128 height 16
paste input "REFA"
type input "REFA 37"
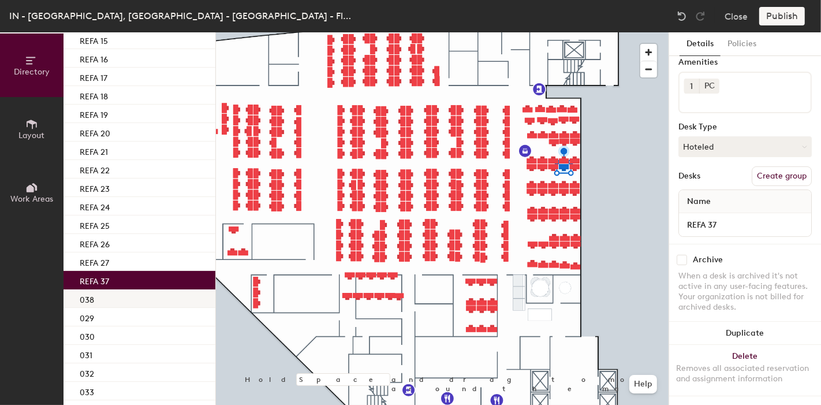
click at [93, 299] on p "038" at bounding box center [87, 298] width 14 height 13
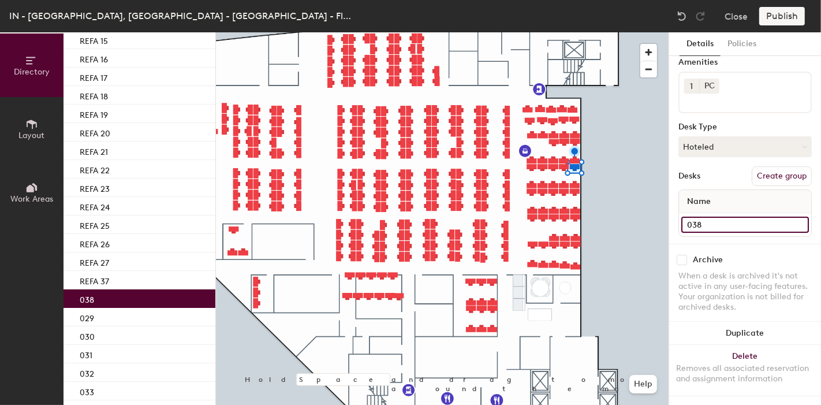
click at [690, 217] on input "038" at bounding box center [746, 225] width 128 height 16
click at [691, 217] on input "038" at bounding box center [746, 225] width 128 height 16
paste input "REFA"
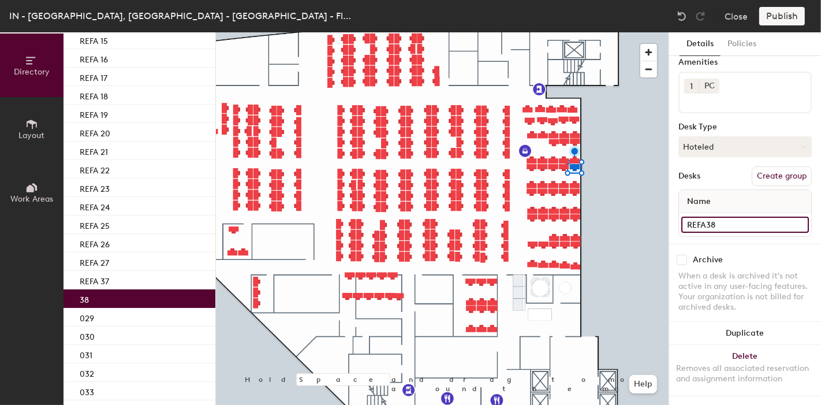
type input "REFA 38"
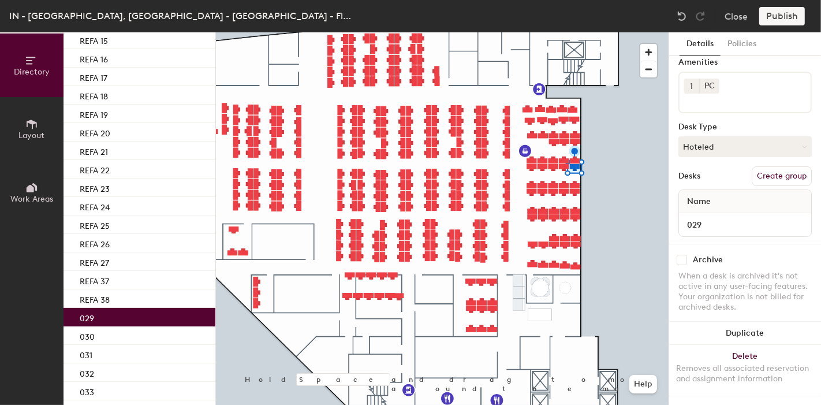
click at [107, 321] on div "029" at bounding box center [140, 317] width 152 height 18
click at [694, 218] on input "029" at bounding box center [746, 225] width 128 height 16
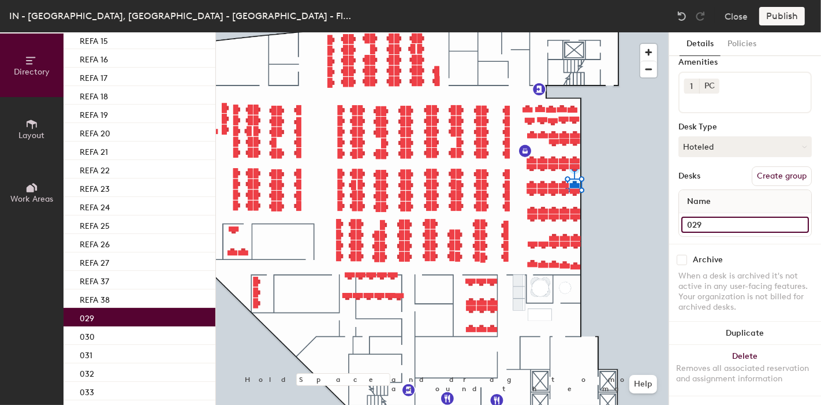
click at [692, 217] on input "029" at bounding box center [746, 225] width 128 height 16
click at [729, 217] on input "029" at bounding box center [746, 225] width 128 height 16
drag, startPoint x: 692, startPoint y: 214, endPoint x: 672, endPoint y: 219, distance: 20.9
click at [672, 219] on div "Details Policies 1 desk Amenities 1 PC Desk Type Hoteled Desks Create group Nam…" at bounding box center [745, 218] width 152 height 373
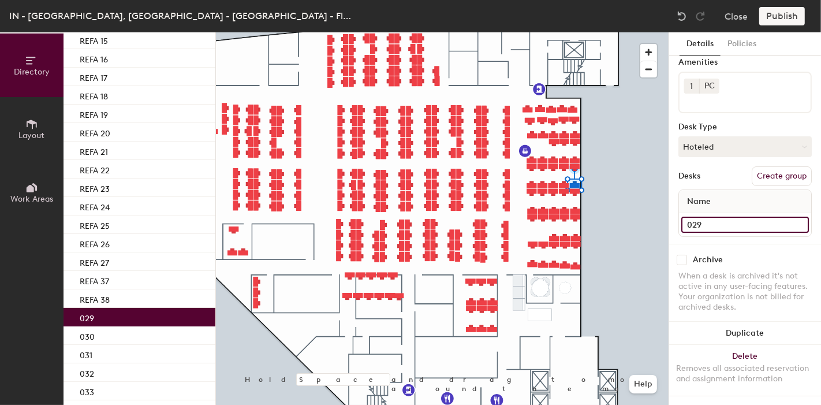
paste input "REFA"
type input "REFA 29"
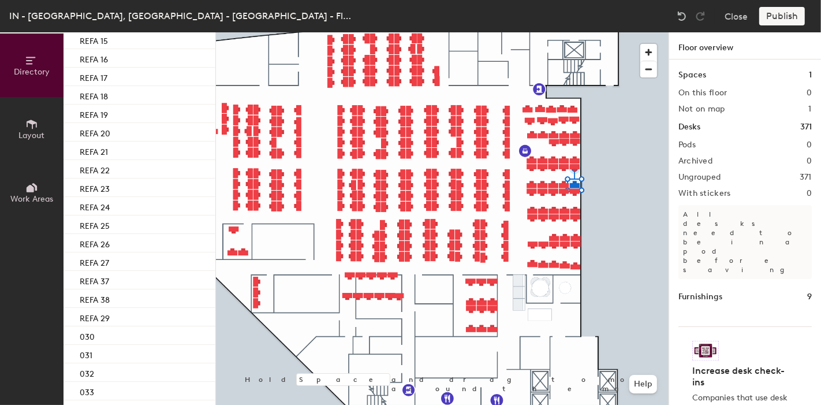
click at [783, 14] on div "Publish" at bounding box center [786, 16] width 53 height 18
click at [784, 16] on div "Publish" at bounding box center [786, 16] width 53 height 18
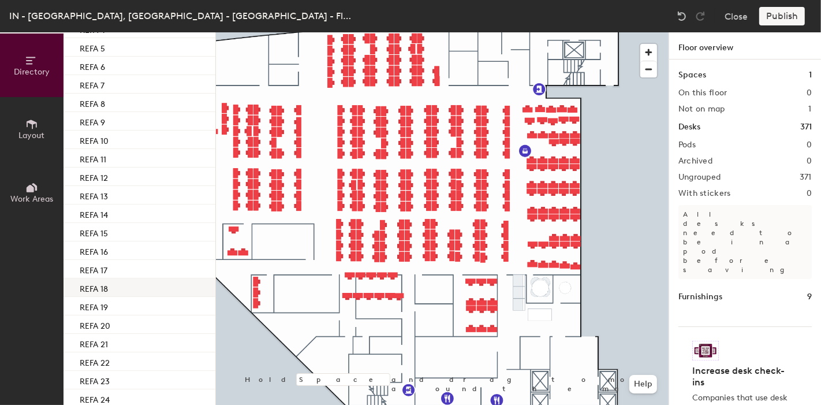
scroll to position [64, 0]
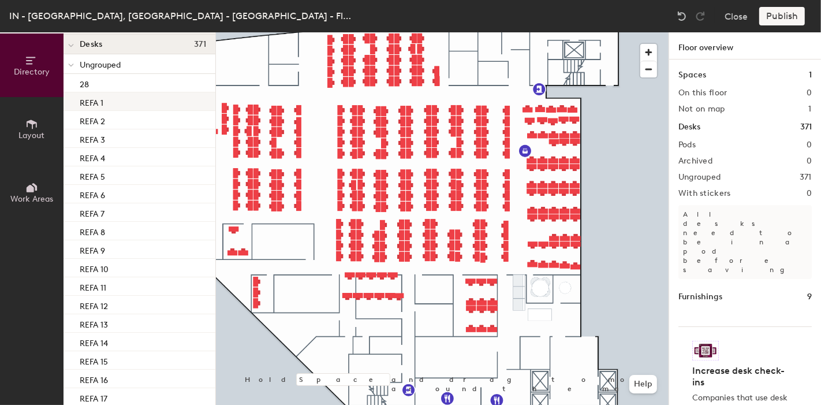
click at [148, 105] on div "REFA 1" at bounding box center [140, 101] width 152 height 18
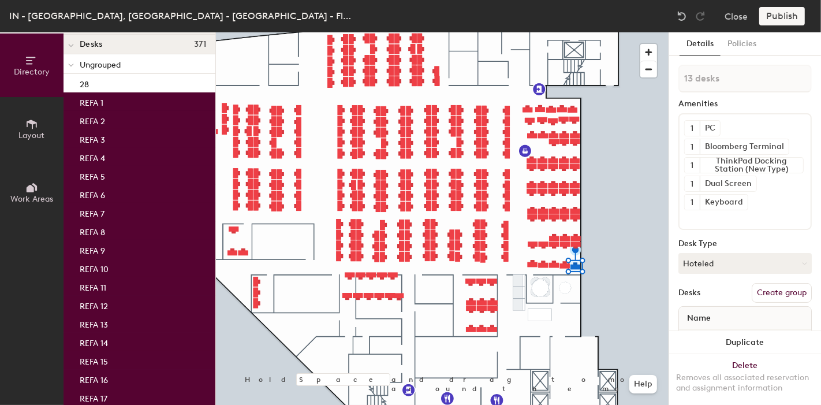
type input "18 desks"
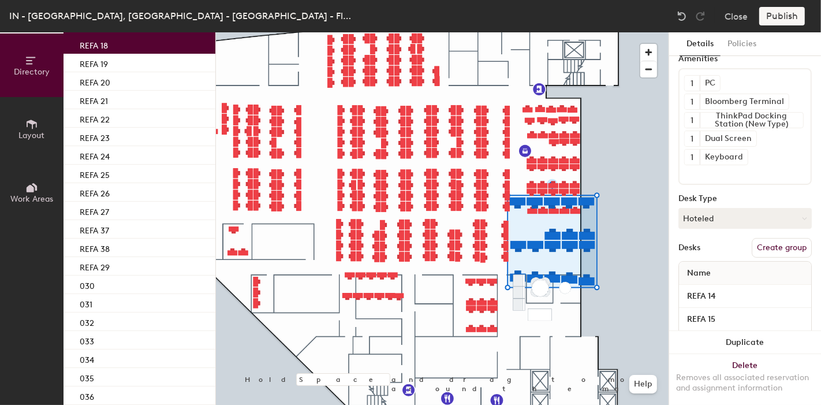
scroll to position [0, 0]
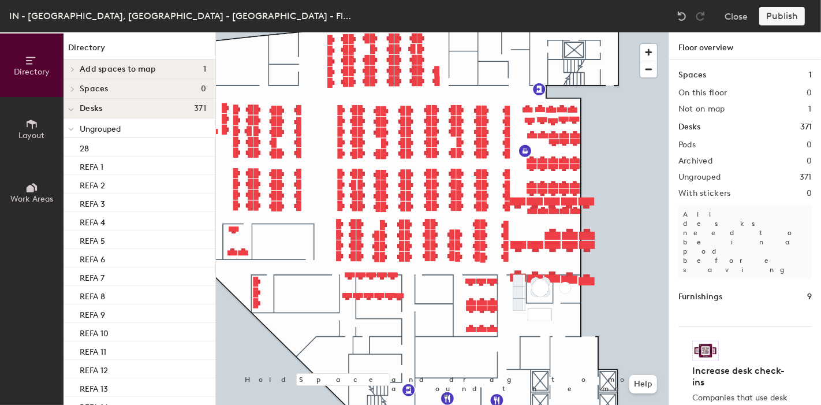
scroll to position [436, 0]
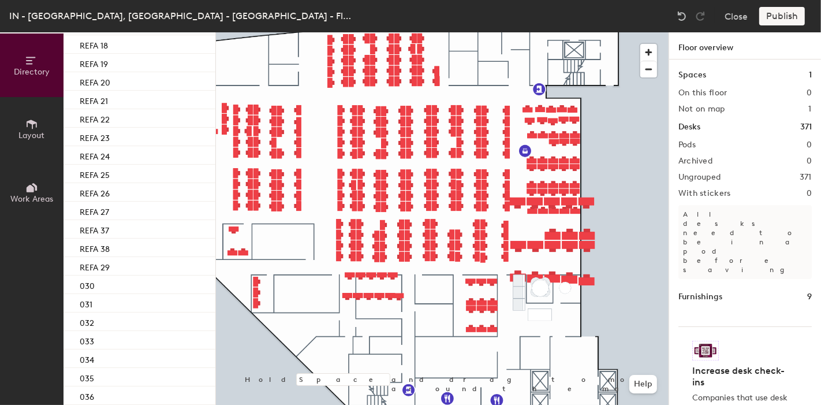
click at [775, 23] on div "Publish" at bounding box center [786, 16] width 53 height 18
click at [786, 10] on div "Publish" at bounding box center [786, 16] width 53 height 18
click at [786, 16] on div "Publish" at bounding box center [786, 16] width 53 height 18
